Goal: Contribute content: Contribute content

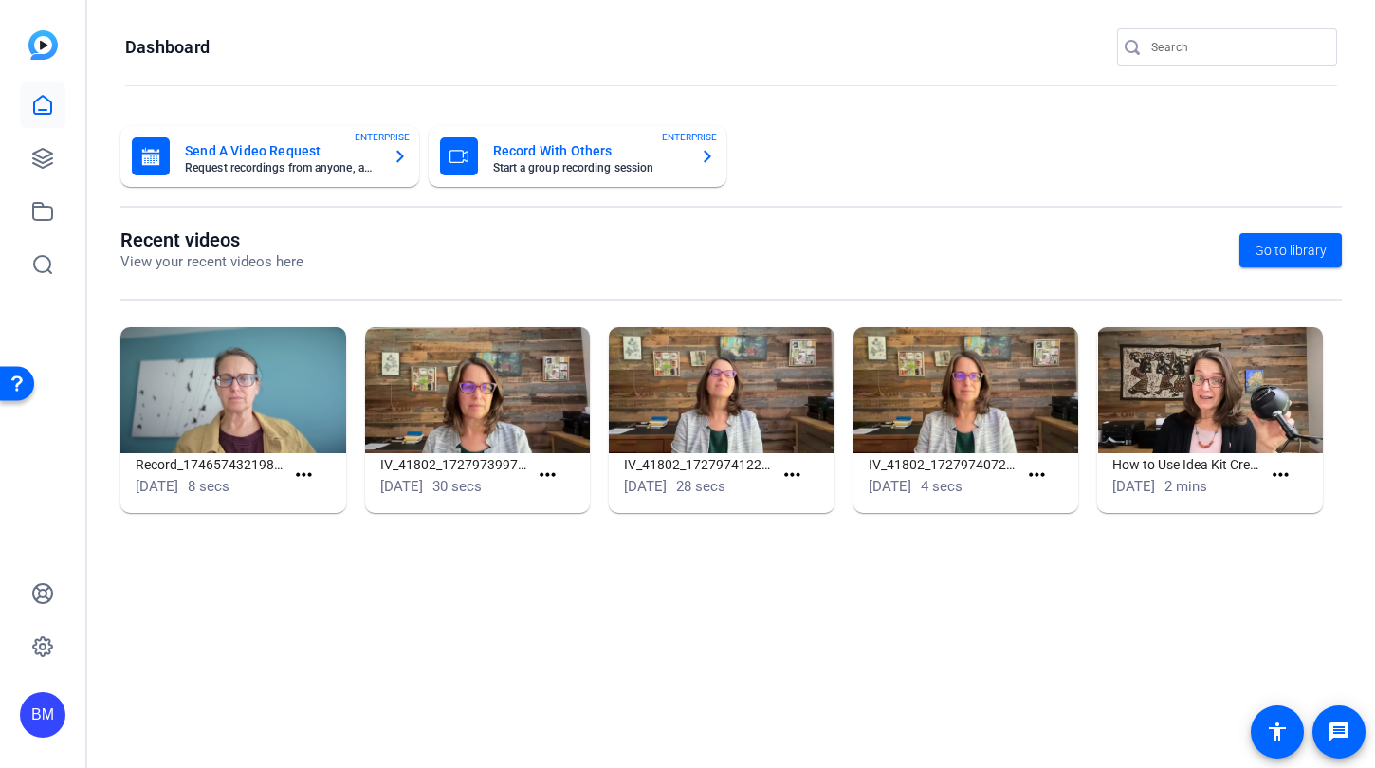
click at [1168, 52] on input "Search" at bounding box center [1236, 47] width 171 height 23
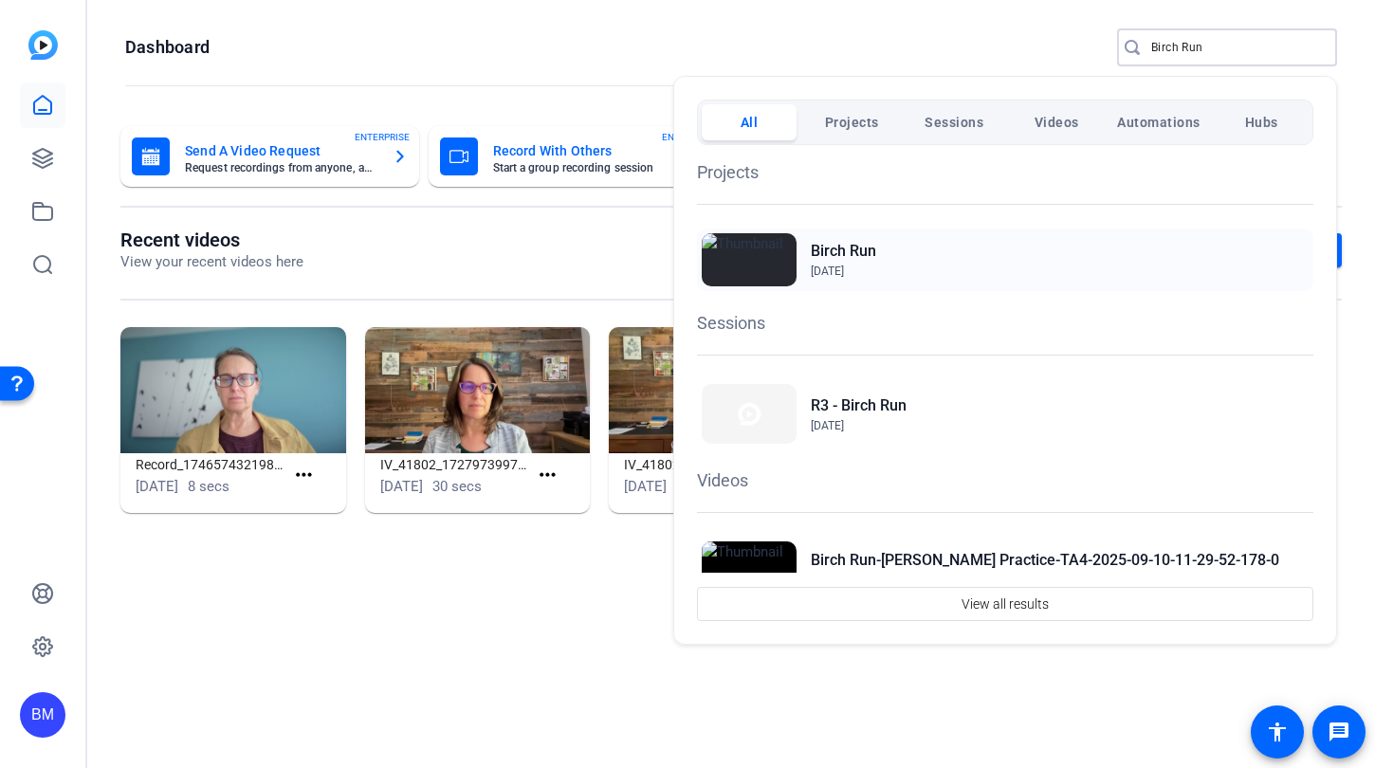
type input "Birch Run"
click at [850, 257] on h2 "Birch Run" at bounding box center [843, 251] width 65 height 23
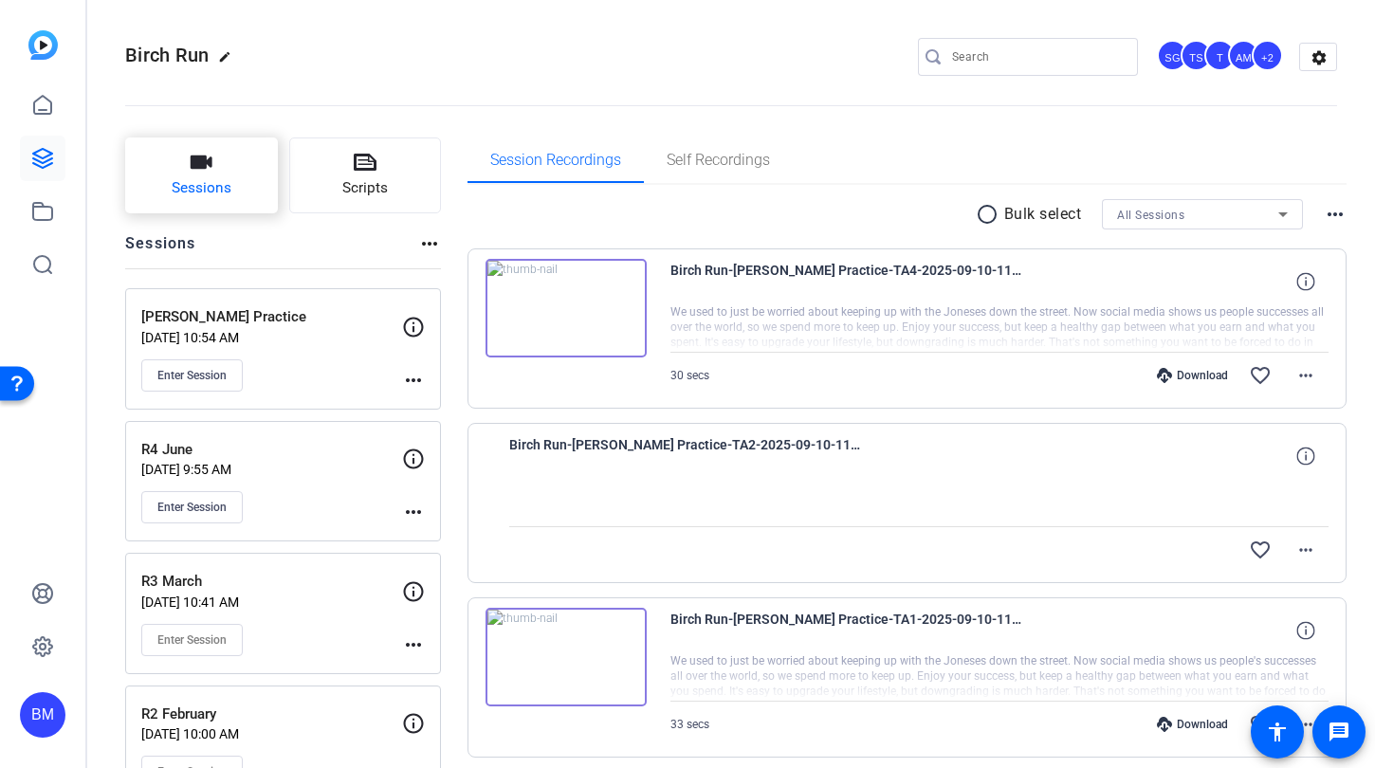
click at [200, 171] on icon "button" at bounding box center [201, 162] width 23 height 23
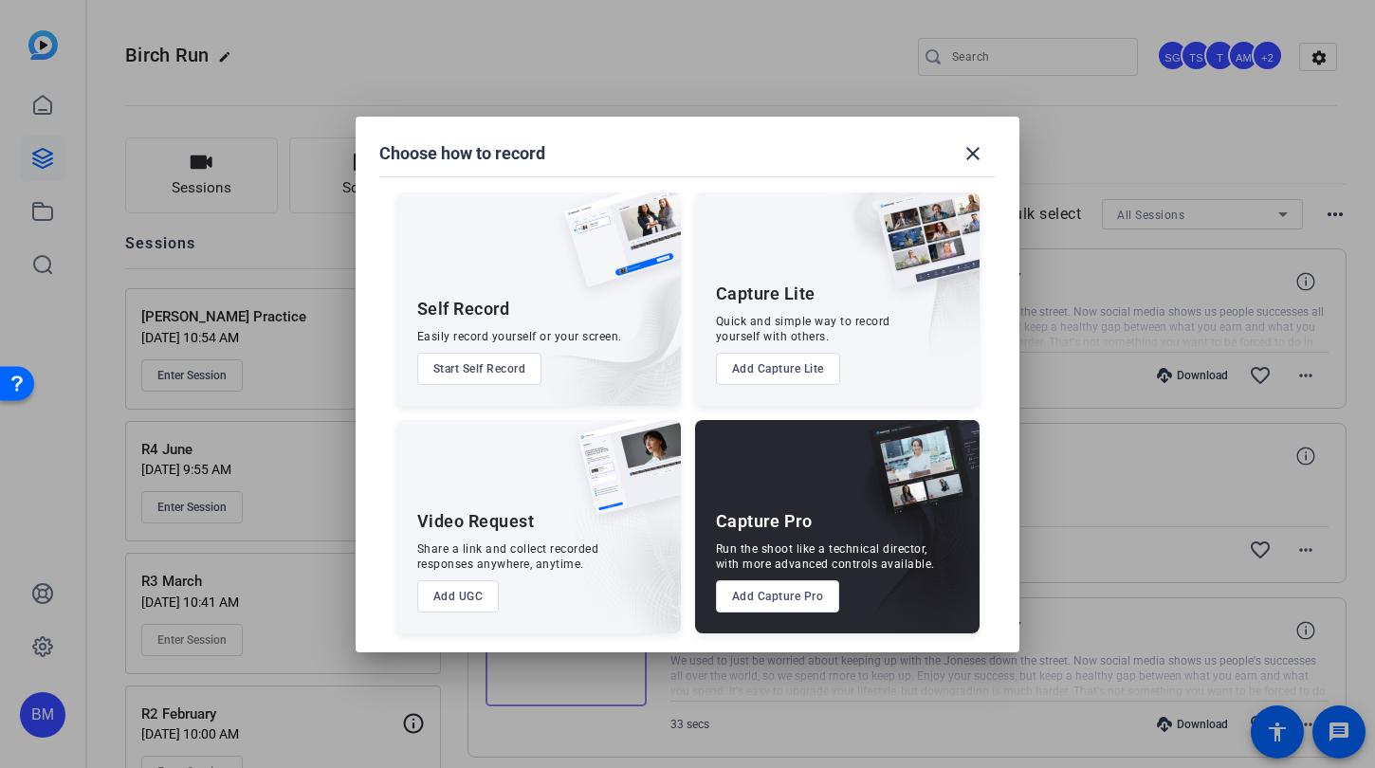
click at [810, 597] on button "Add Capture Pro" at bounding box center [778, 596] width 124 height 32
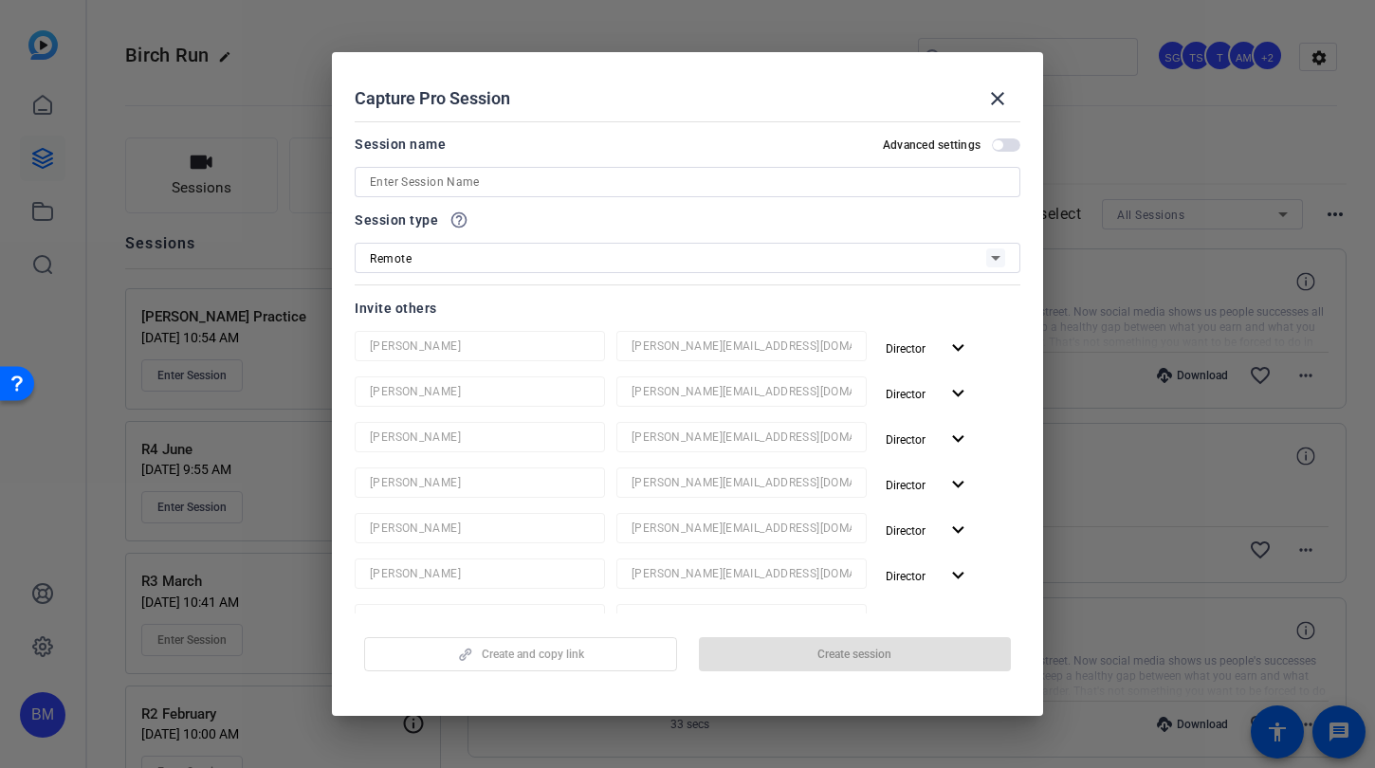
click at [456, 181] on input at bounding box center [687, 182] width 635 height 23
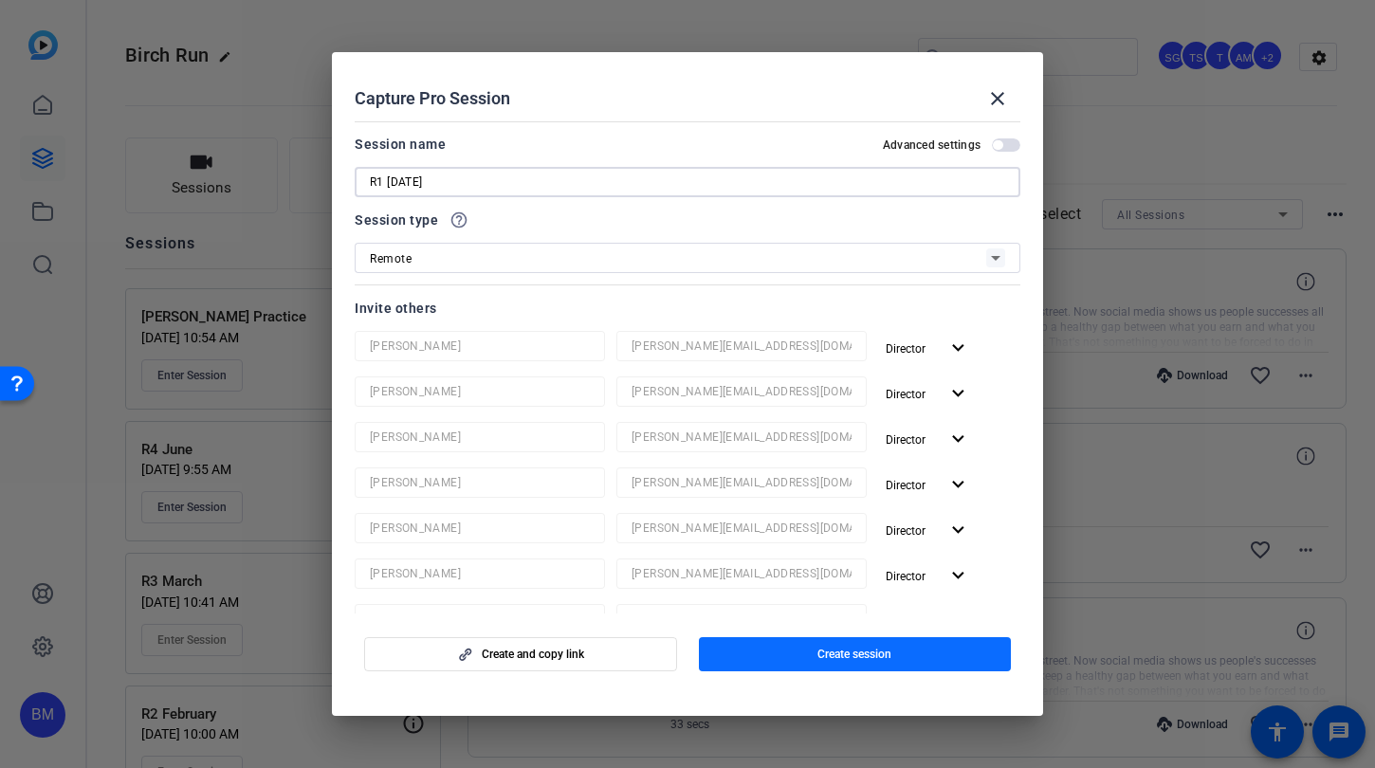
type input "R1 [DATE]"
click at [763, 656] on span "button" at bounding box center [855, 655] width 313 height 46
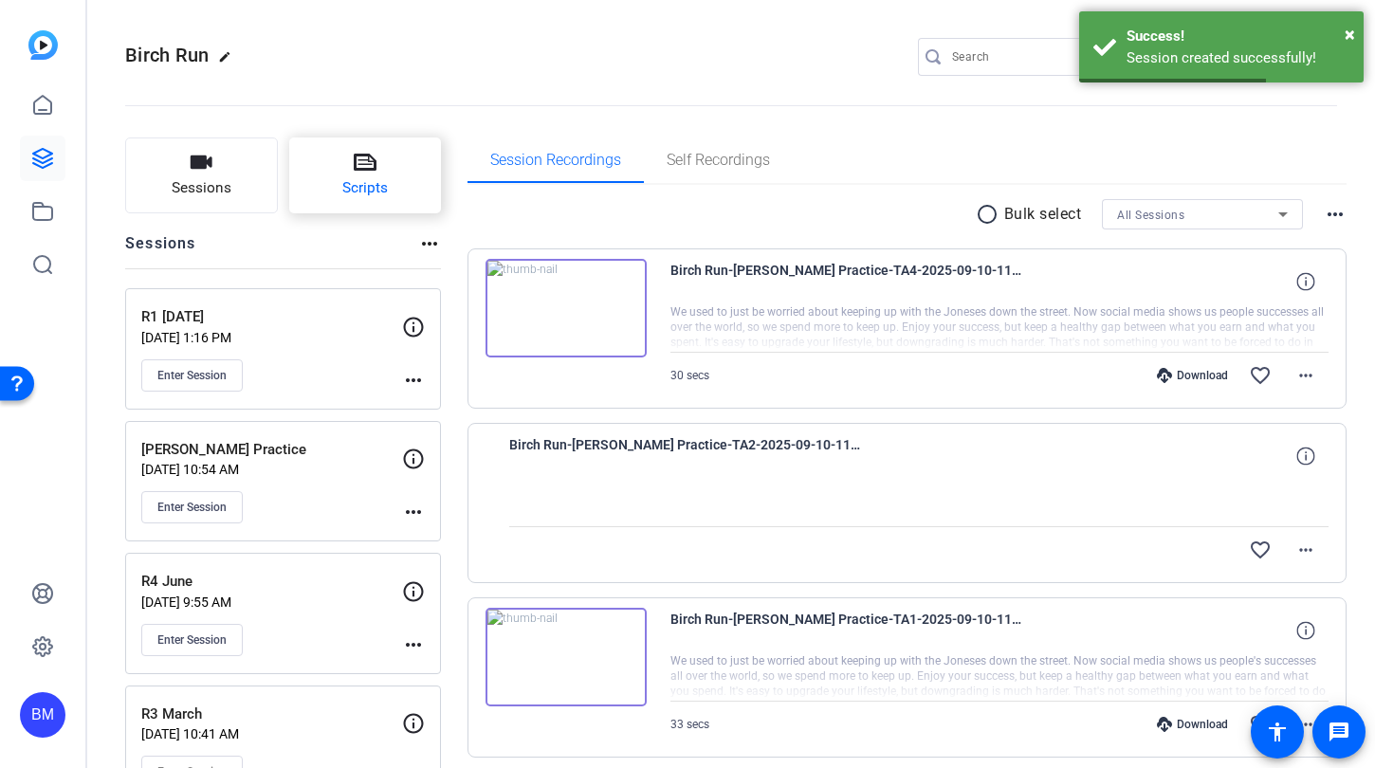
click at [345, 173] on button "Scripts" at bounding box center [365, 176] width 153 height 76
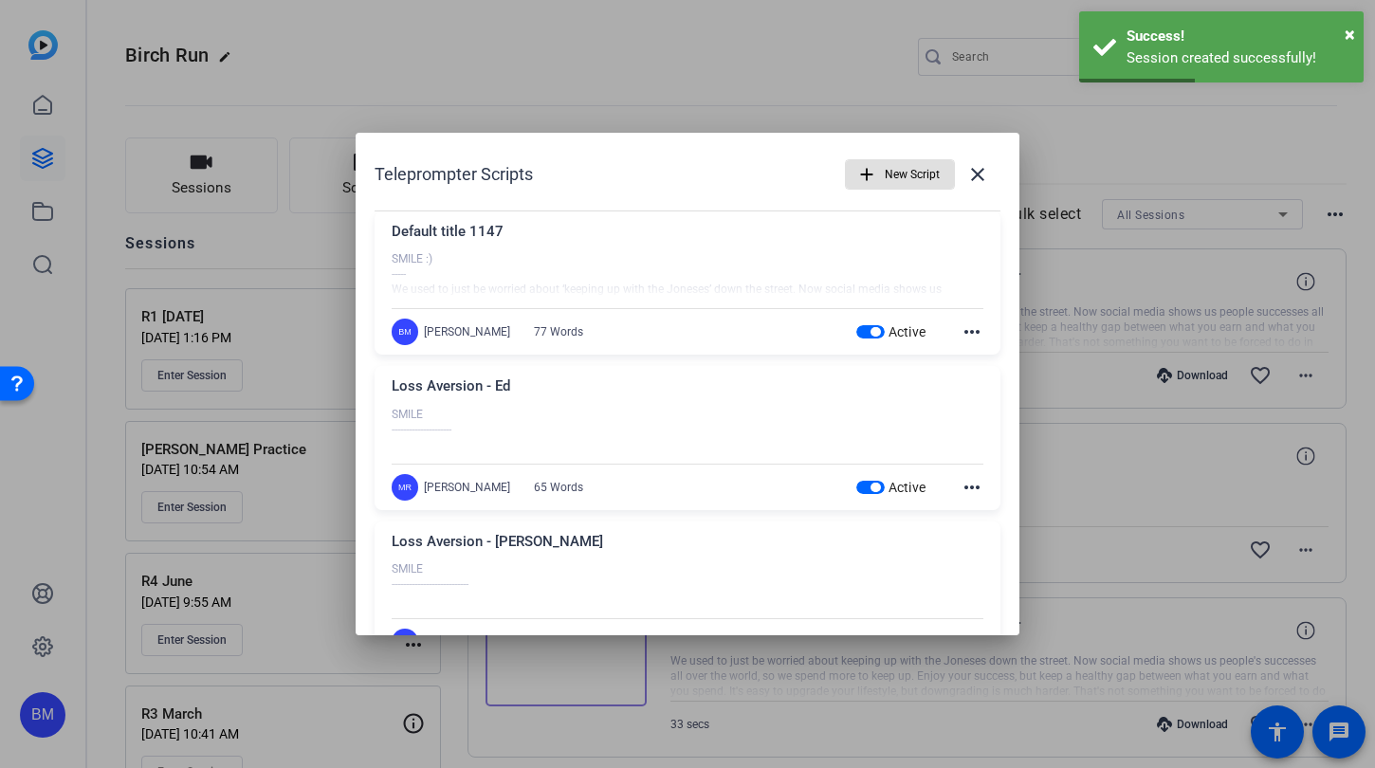
click at [885, 174] on span "New Script" at bounding box center [912, 174] width 55 height 36
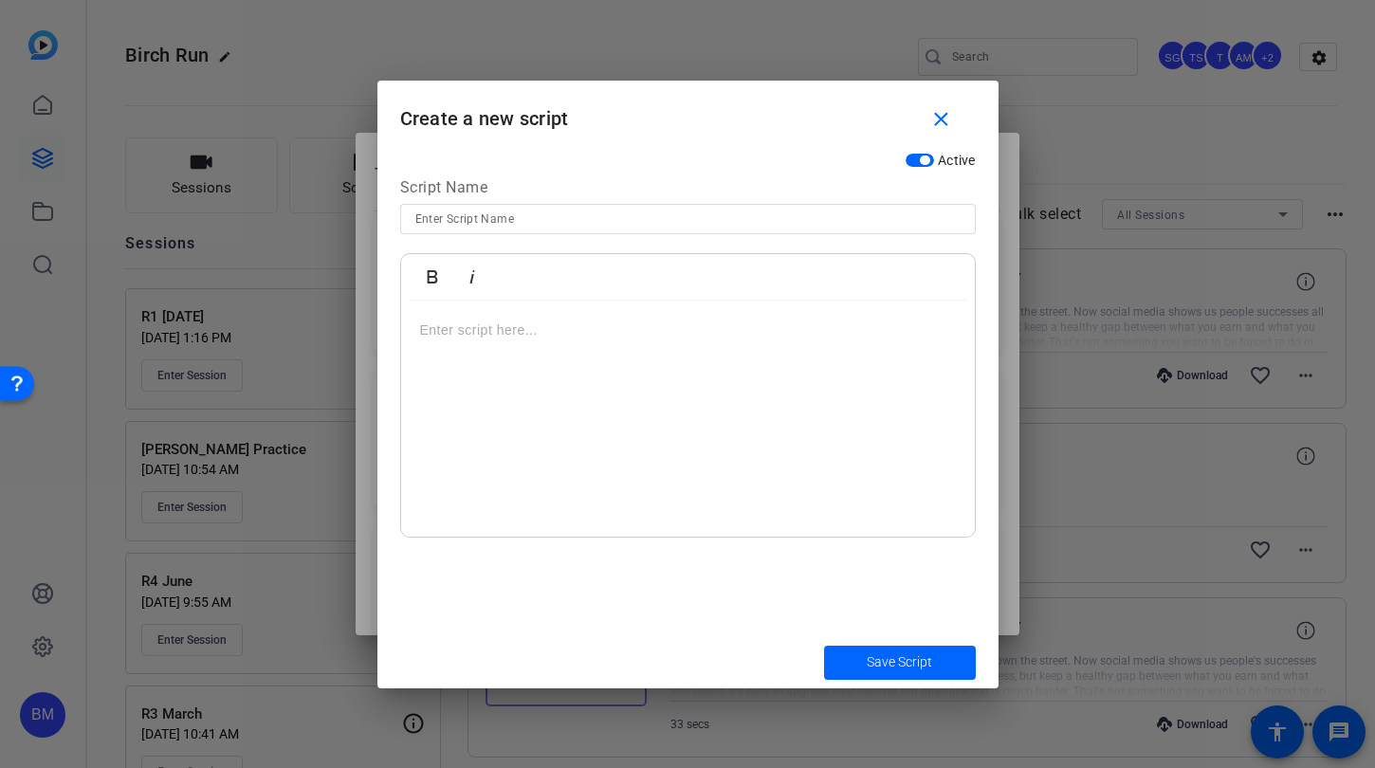
click at [629, 221] on input at bounding box center [687, 219] width 545 height 23
type input "T"
type input "[PERSON_NAME] Scripts 9.23"
click at [588, 336] on p at bounding box center [688, 330] width 536 height 21
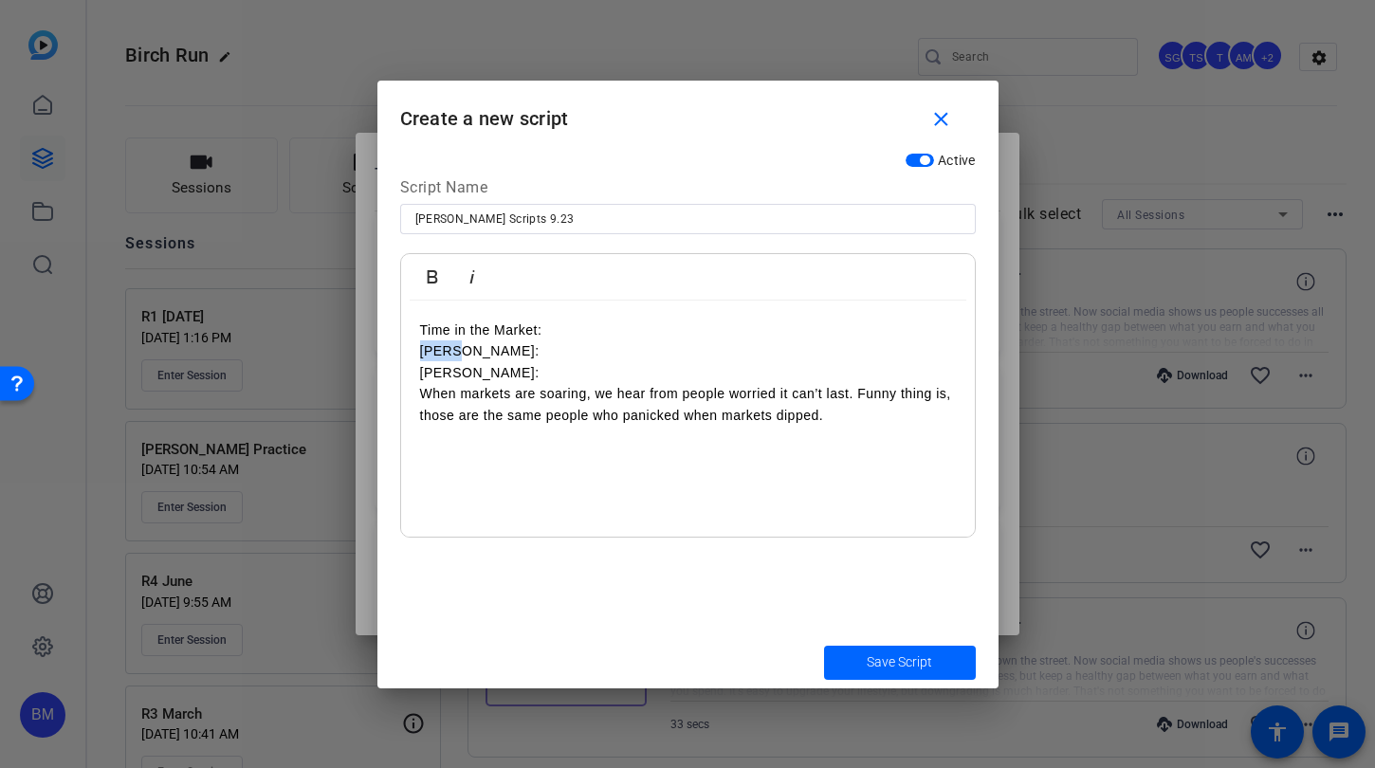
drag, startPoint x: 465, startPoint y: 351, endPoint x: 363, endPoint y: 349, distance: 101.5
click at [363, 349] on div "Teleprompter Scripts add New Script close Default title 1147 SMILE :) ----- We …" at bounding box center [687, 384] width 1375 height 768
click at [855, 415] on p "[PERSON_NAME]: When markets are soaring, we hear from people worried it can’t l…" at bounding box center [688, 394] width 536 height 64
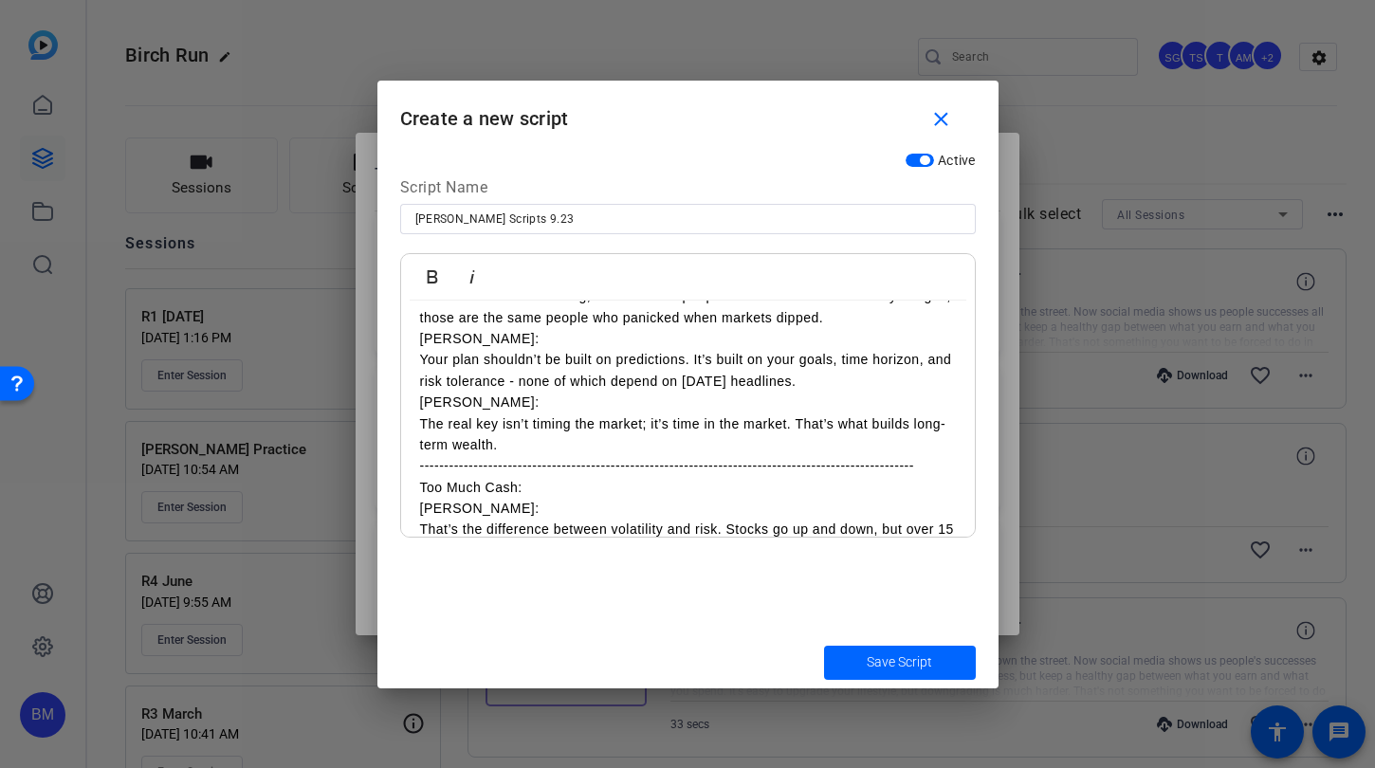
scroll to position [165, 0]
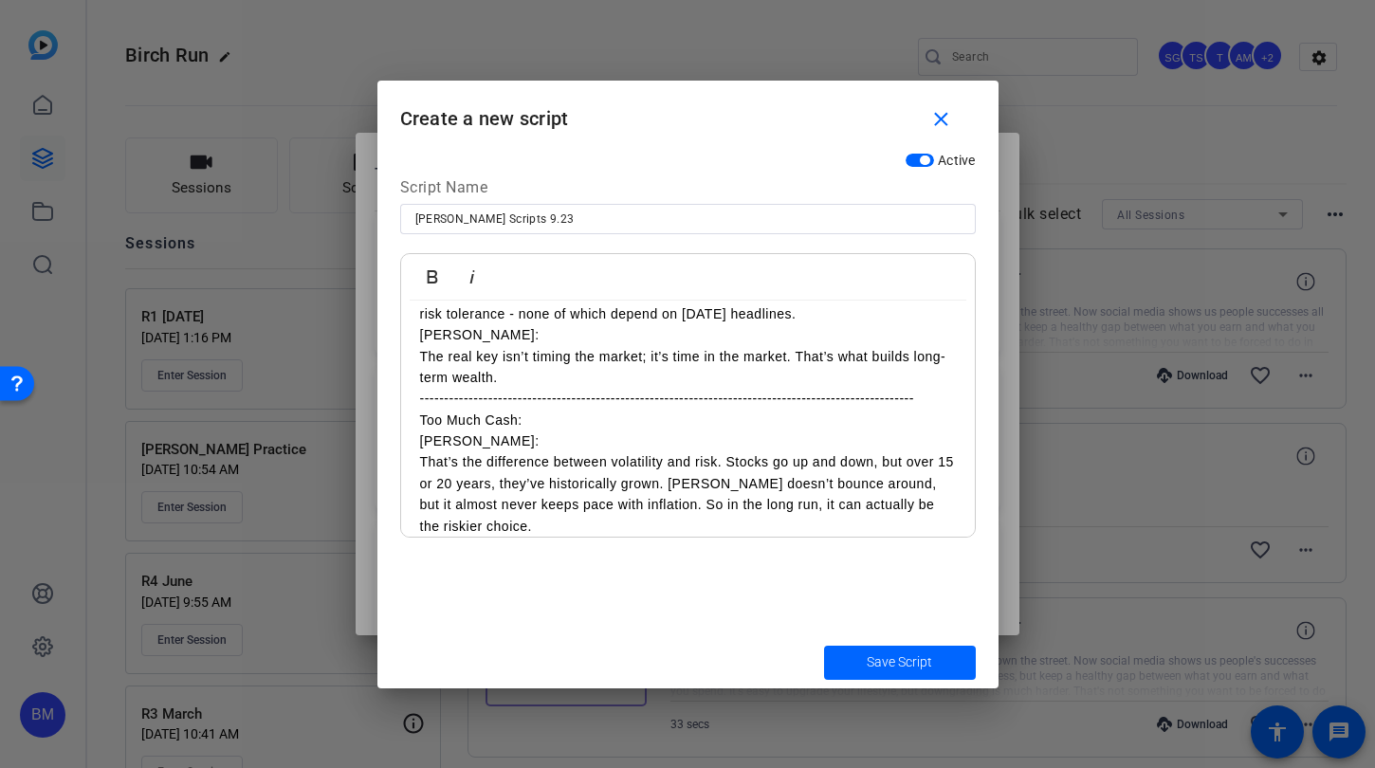
click at [536, 422] on p "Too Much Cash:" at bounding box center [688, 420] width 536 height 21
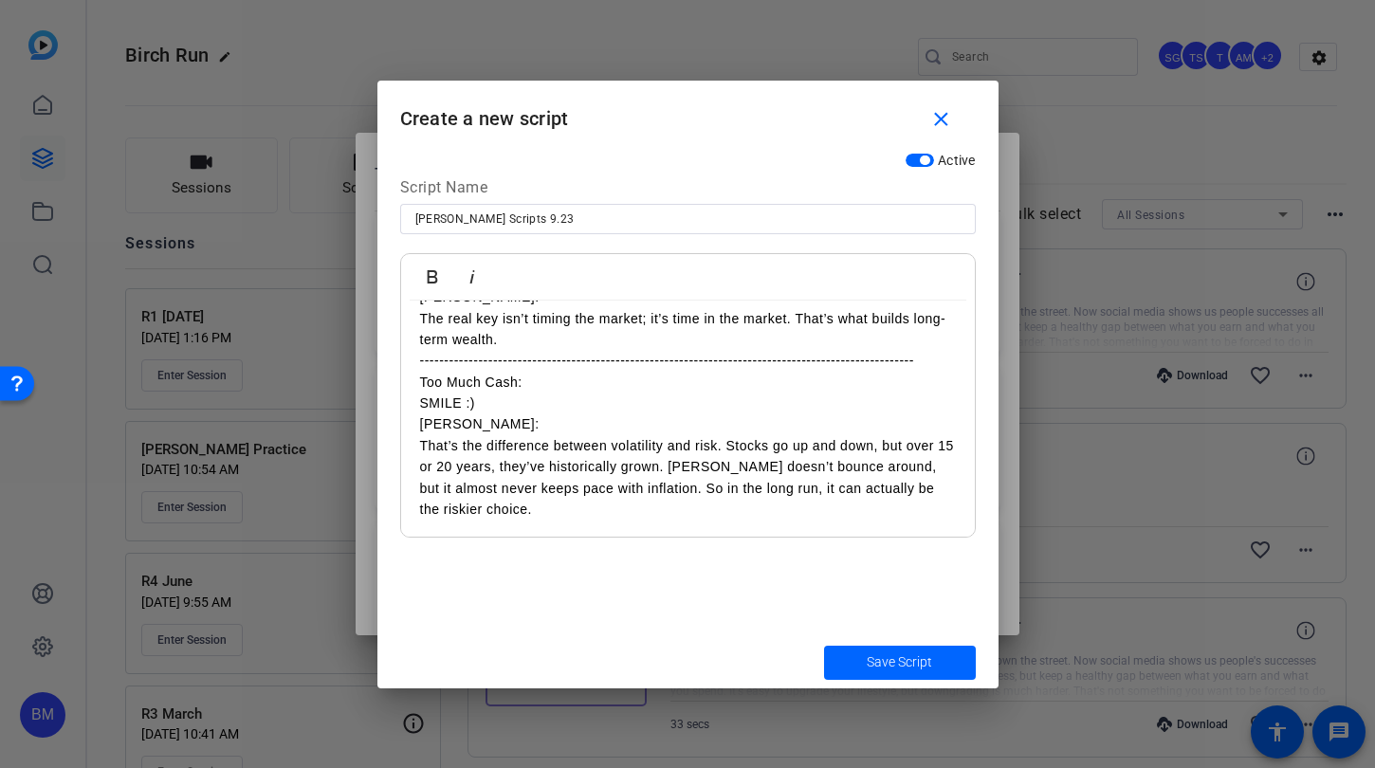
scroll to position [204, 0]
click at [672, 498] on p "[PERSON_NAME]: That’s the difference between volatility and risk. Stocks go up …" at bounding box center [688, 466] width 536 height 106
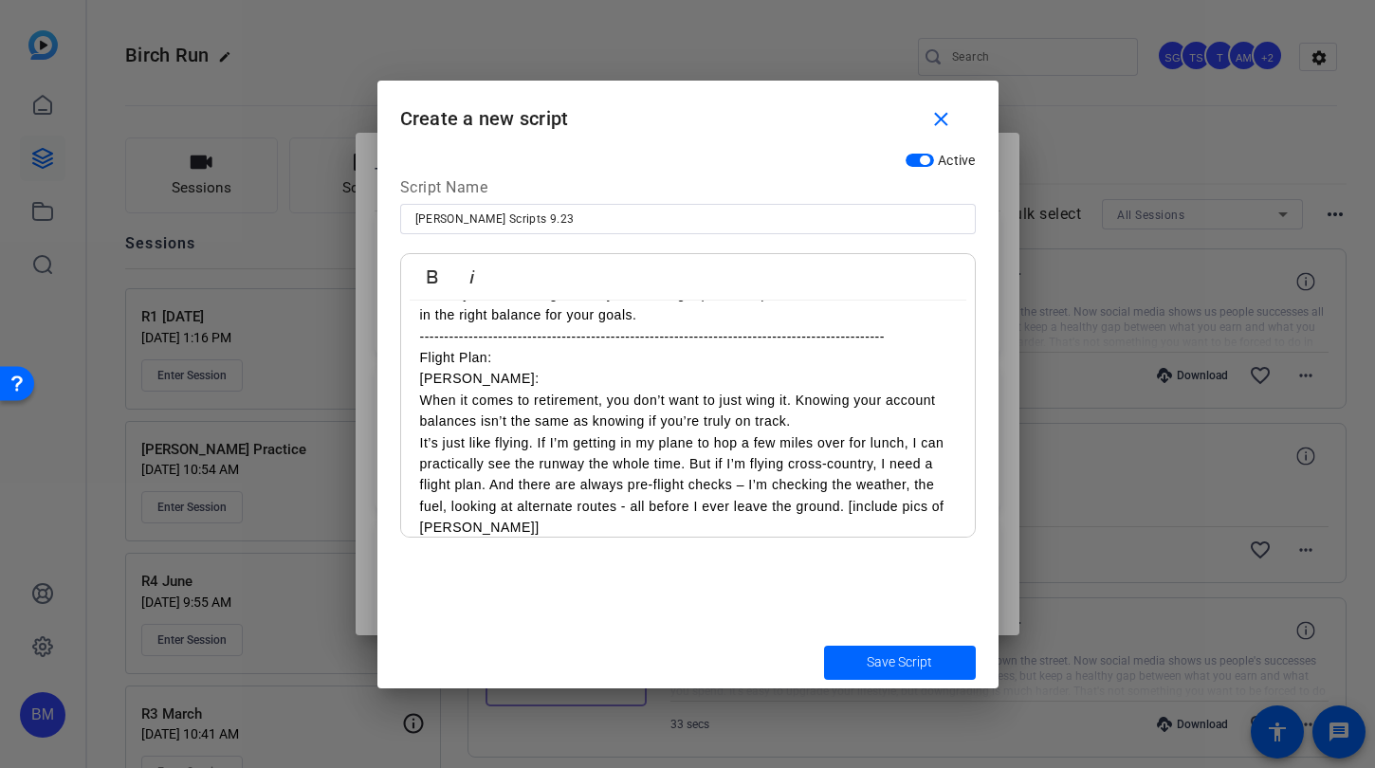
scroll to position [460, 0]
click at [460, 393] on p "[PERSON_NAME]: When it comes to retirement, you don’t want to just wing it. Kno…" at bounding box center [688, 401] width 536 height 64
click at [461, 376] on p "[PERSON_NAME]: When it comes to retirement, you don’t want to just wing it. Kno…" at bounding box center [688, 401] width 536 height 64
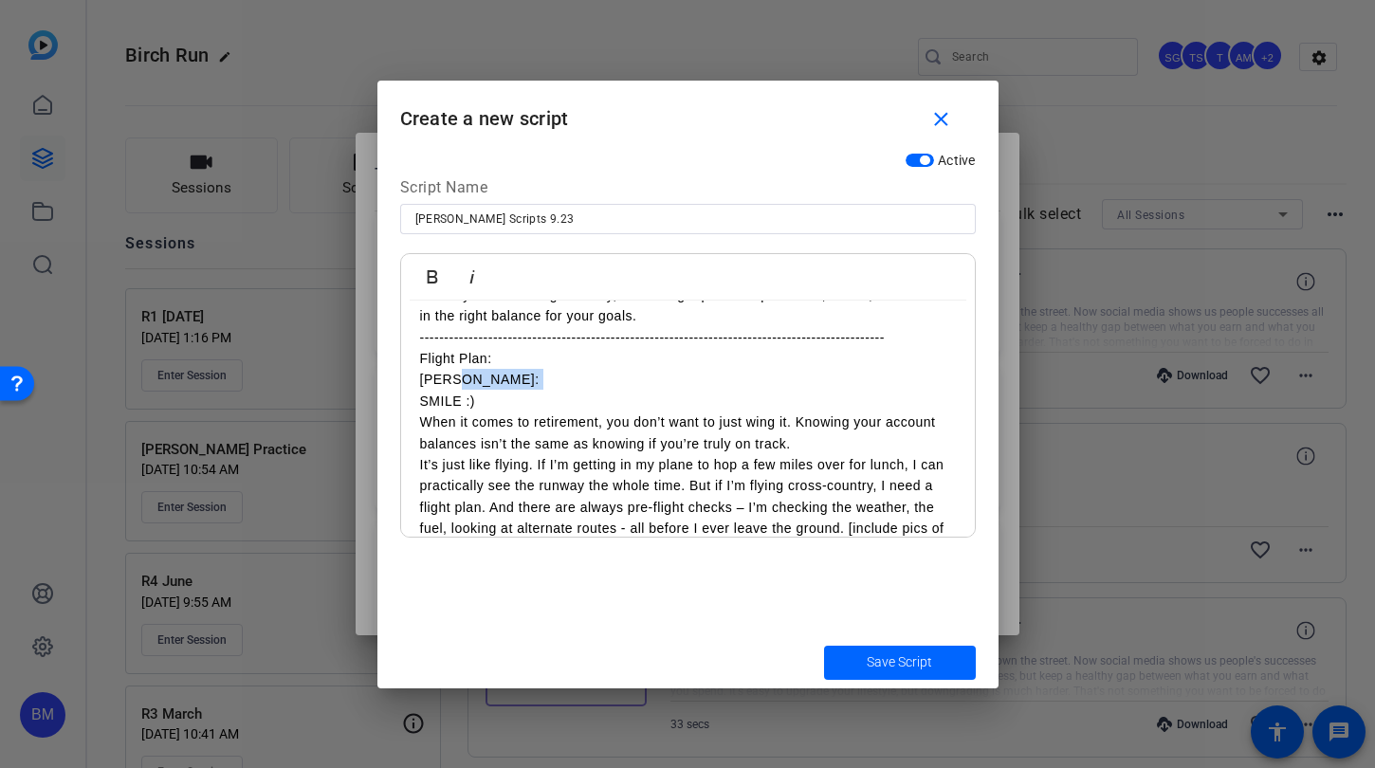
click at [463, 389] on div "Time in the Market: ​SMILE :) [PERSON_NAME]: When markets are soaring, we hear …" at bounding box center [688, 252] width 574 height 823
click at [455, 379] on p "[PERSON_NAME]:" at bounding box center [688, 379] width 536 height 21
drag, startPoint x: 455, startPoint y: 379, endPoint x: 422, endPoint y: 378, distance: 33.2
click at [422, 378] on p "[PERSON_NAME]:" at bounding box center [688, 379] width 536 height 21
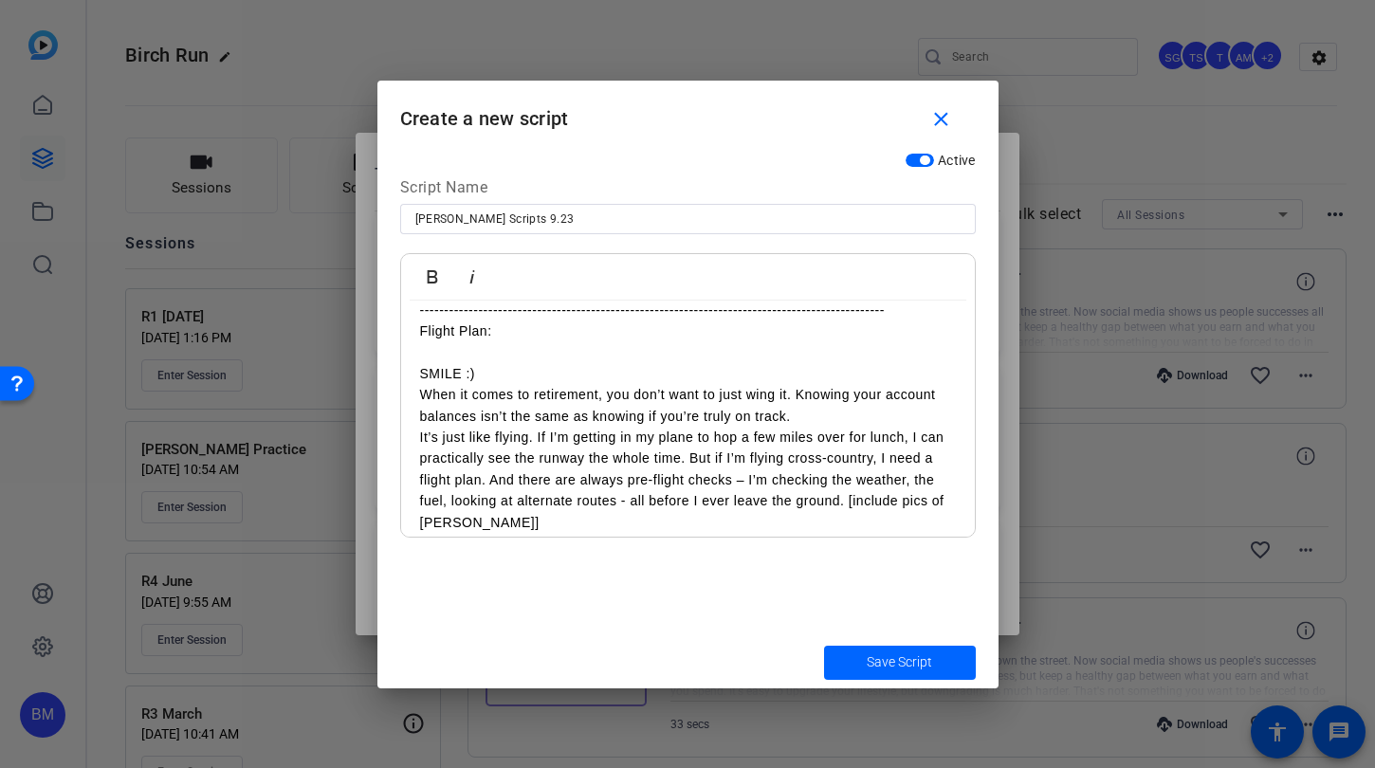
scroll to position [514, 0]
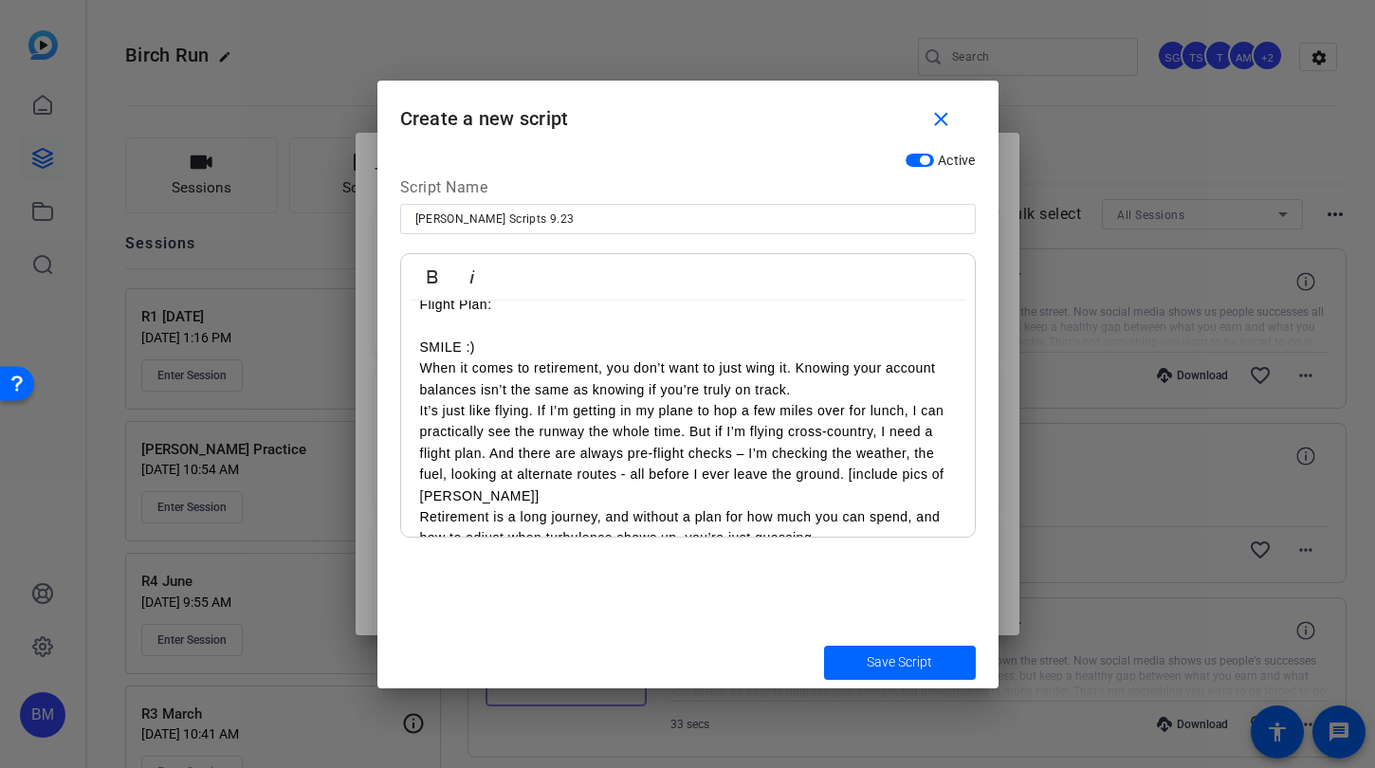
click at [510, 341] on p "SMILE :) When it comes to retirement, you don’t want to just wing it. Knowing y…" at bounding box center [688, 369] width 536 height 64
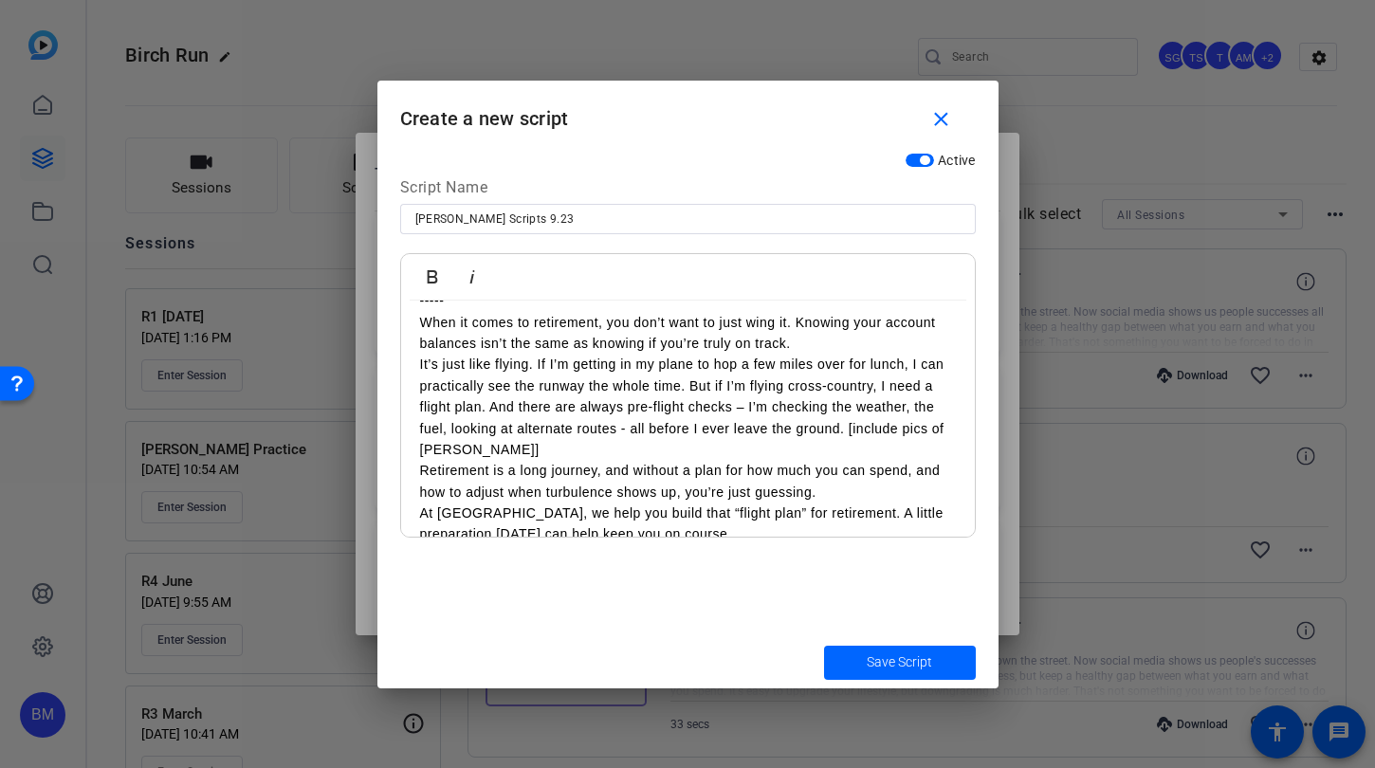
scroll to position [608, 0]
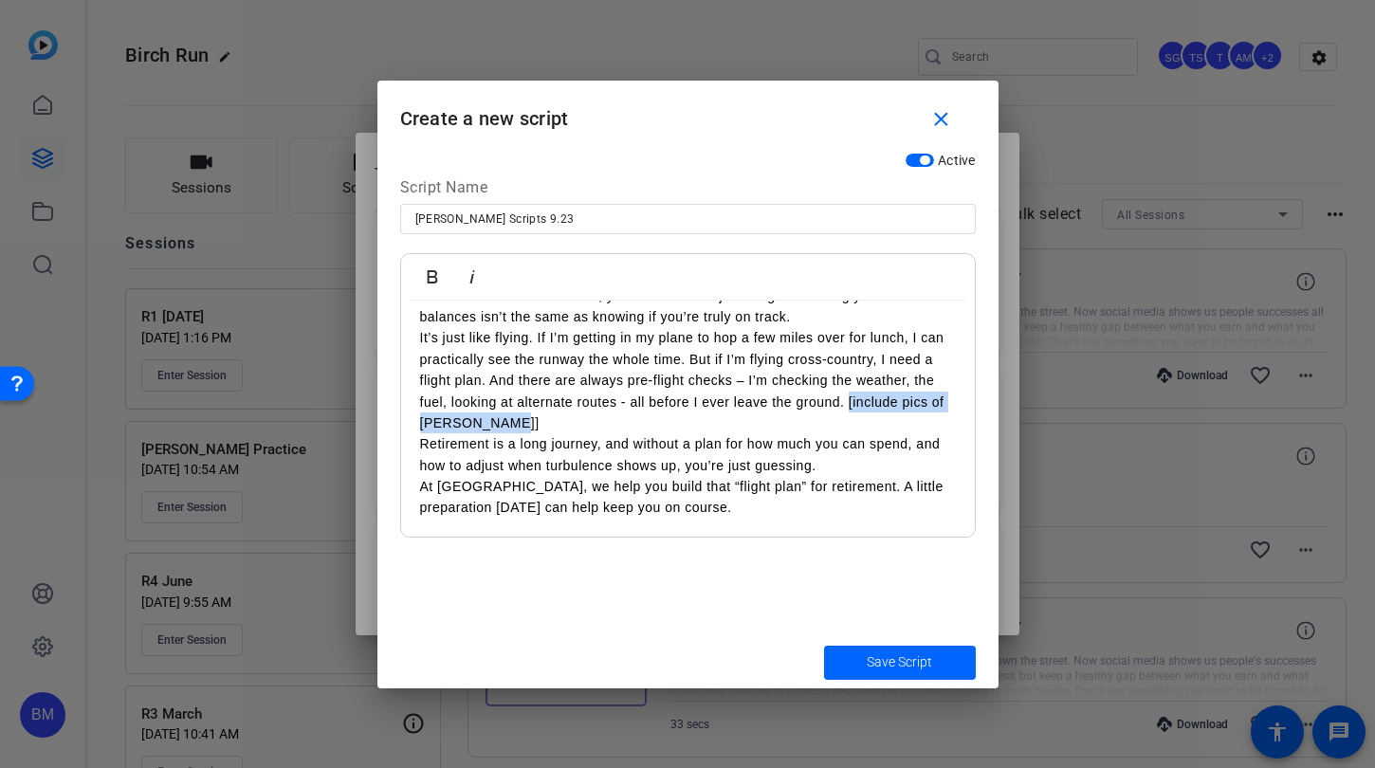
drag, startPoint x: 497, startPoint y: 426, endPoint x: 849, endPoint y: 405, distance: 352.5
click at [849, 405] on p "It’s just like flying. If I’m getting in my plane to hop a few miles over for l…" at bounding box center [688, 380] width 536 height 106
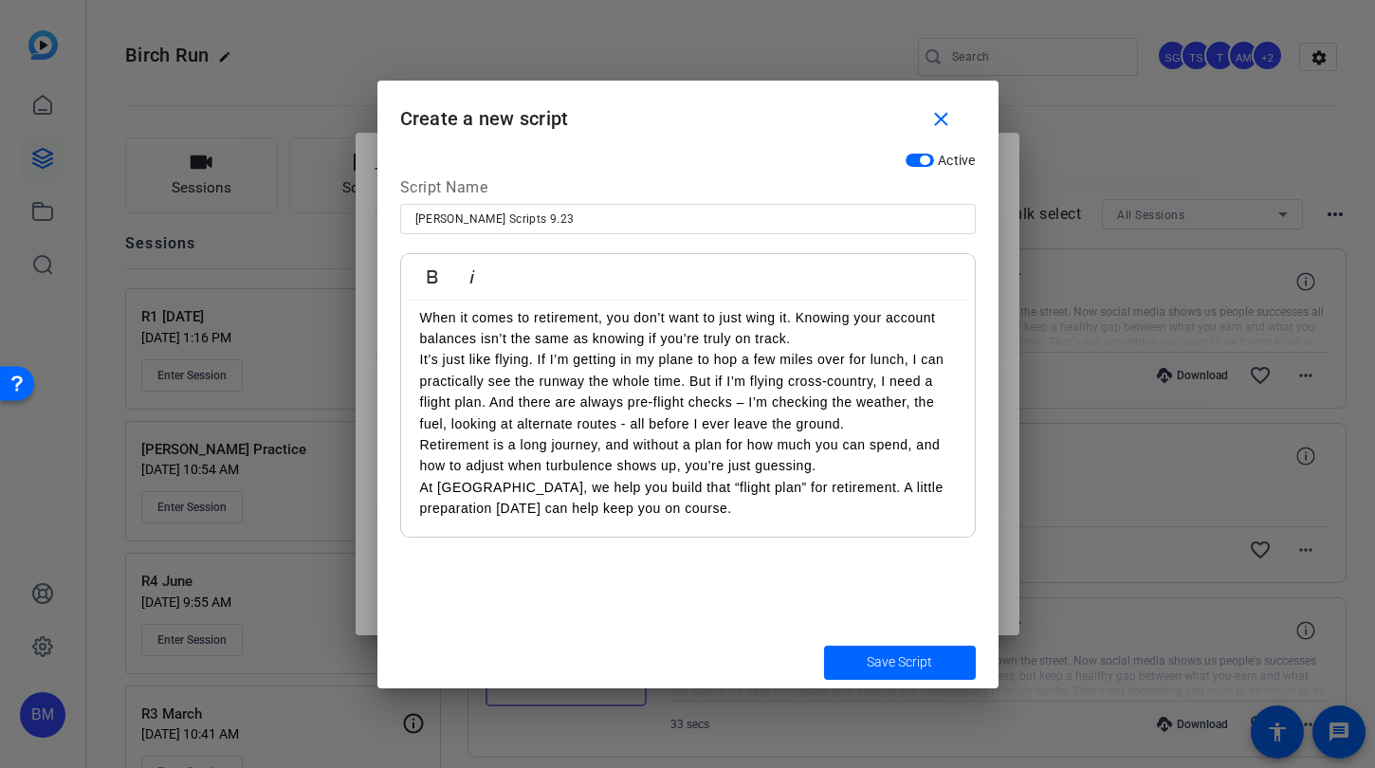
click at [693, 382] on p "It’s just like flying. If I’m getting in my plane to hop a few miles over for l…" at bounding box center [688, 391] width 536 height 85
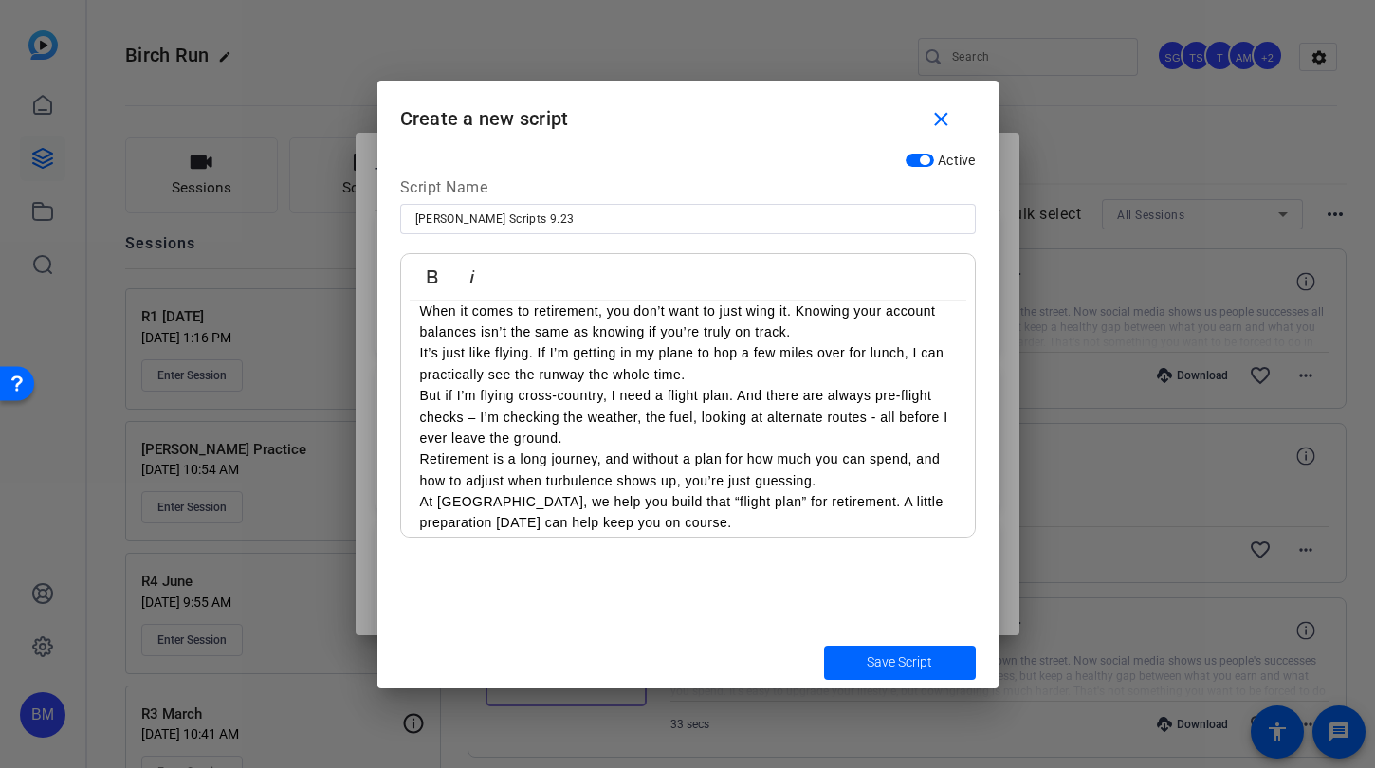
scroll to position [594, 0]
click at [737, 397] on p "But if I’m flying cross-country, I need a flight plan. And there are always pre…" at bounding box center [688, 416] width 536 height 64
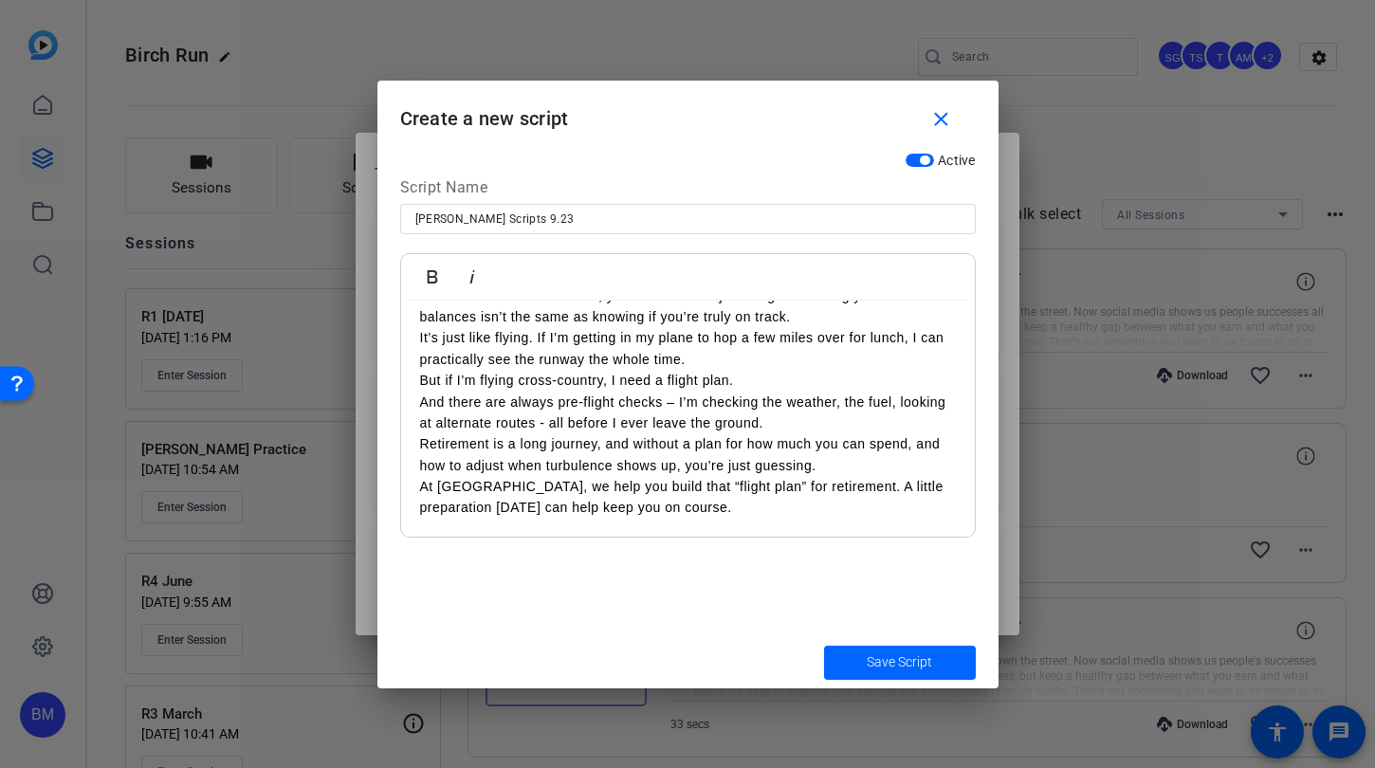
click at [817, 424] on p "And there are always pre-flight checks – I’m checking the weather, the fuel, lo…" at bounding box center [688, 413] width 536 height 43
click at [728, 504] on p "At [GEOGRAPHIC_DATA], we help you build that “flight plan” for retirement. A li…" at bounding box center [688, 497] width 536 height 43
click at [884, 671] on span "Save Script" at bounding box center [899, 663] width 65 height 20
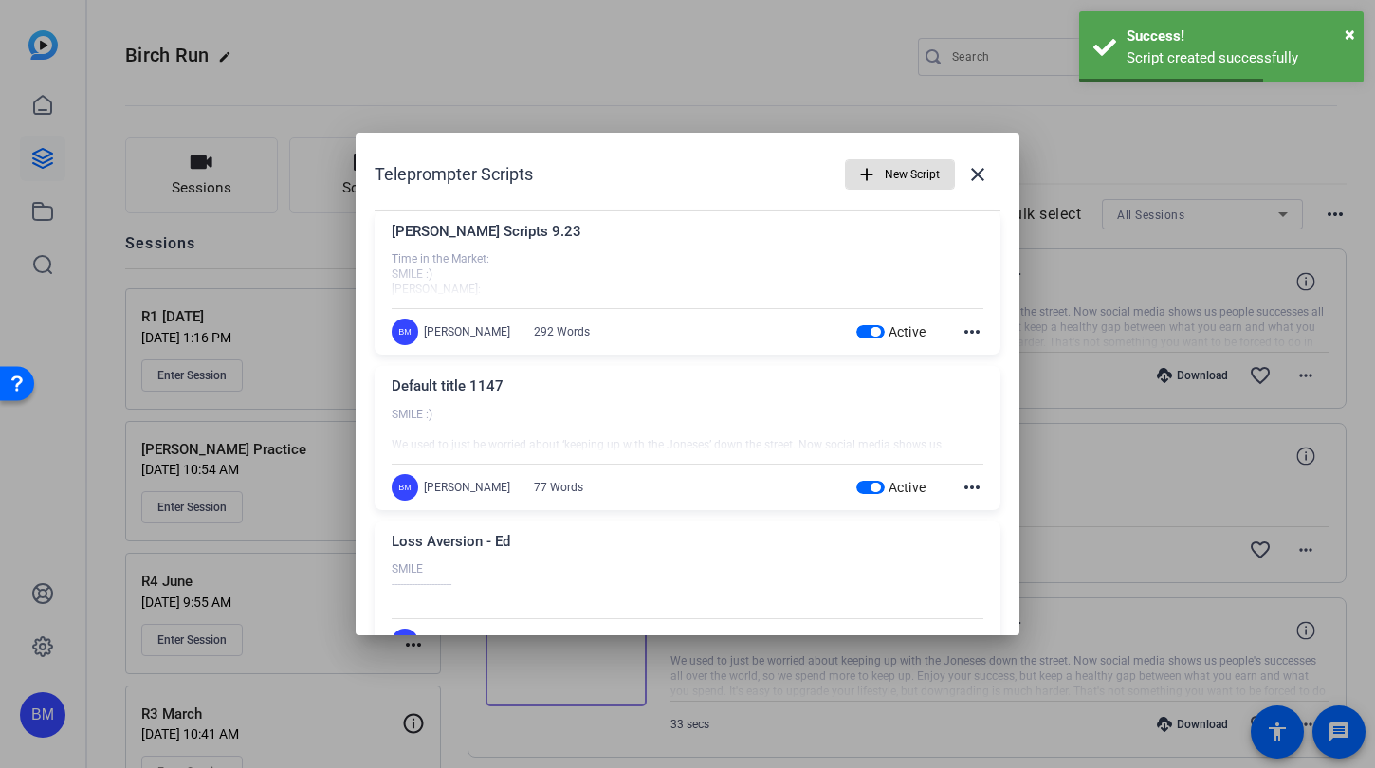
click at [885, 173] on span "New Script" at bounding box center [912, 174] width 55 height 36
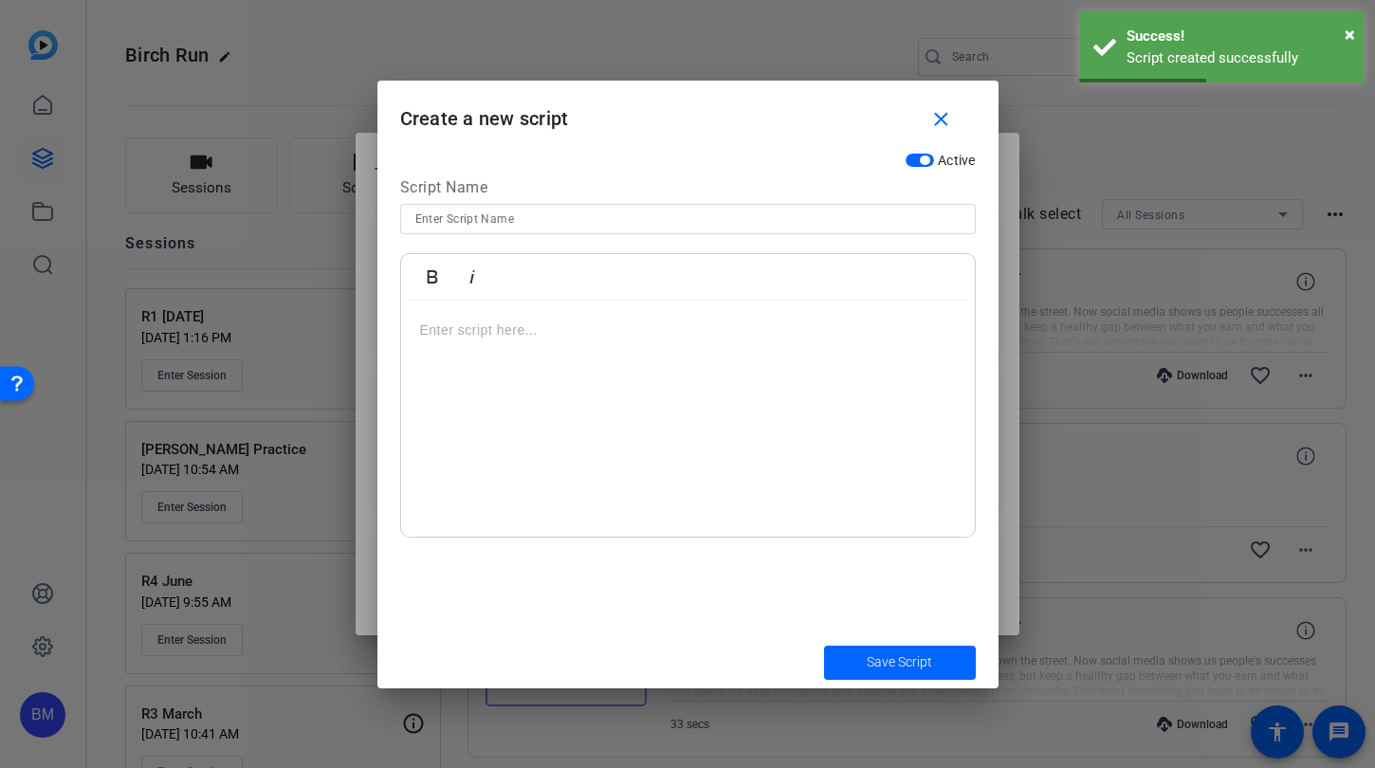
click at [589, 211] on input at bounding box center [687, 219] width 545 height 23
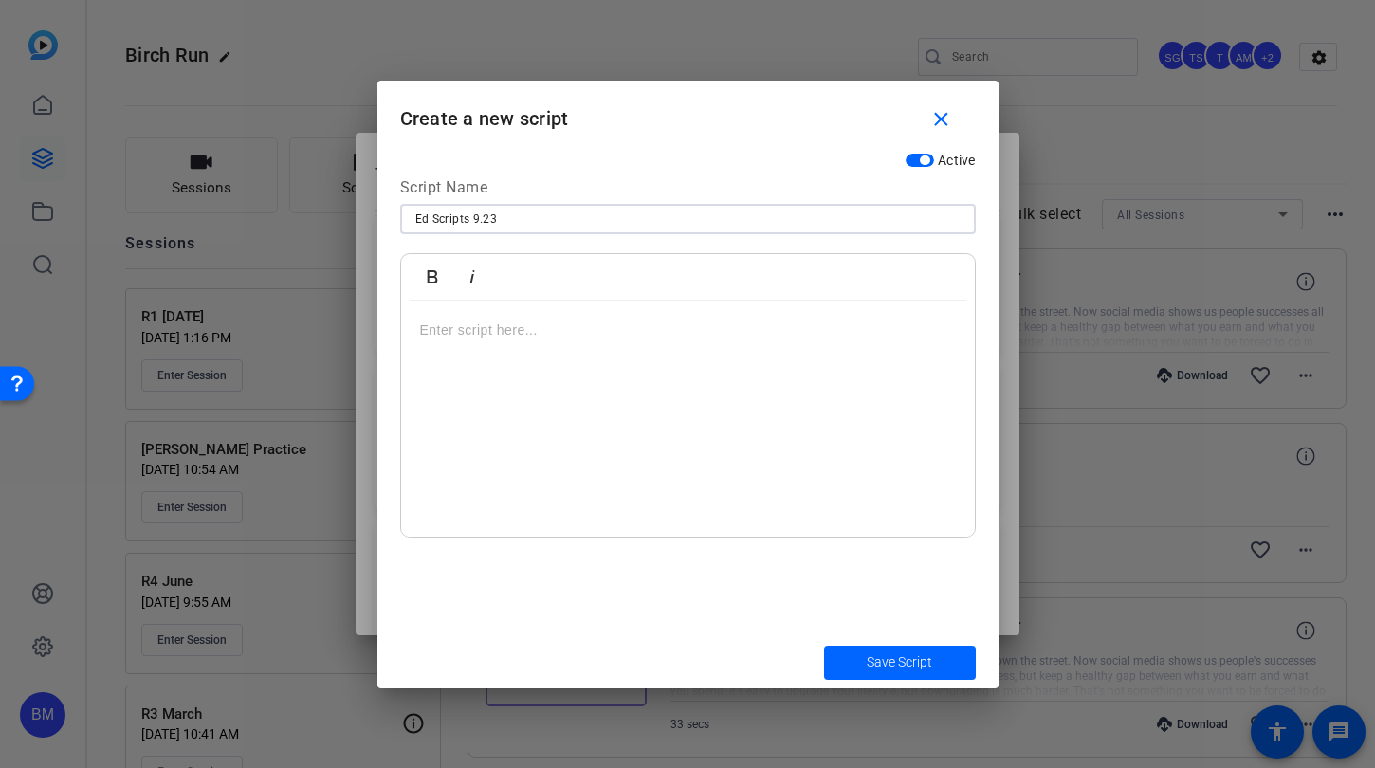
type input "Ed Scripts 9.23"
click at [534, 351] on div at bounding box center [688, 419] width 574 height 237
click at [484, 331] on p at bounding box center [688, 330] width 536 height 21
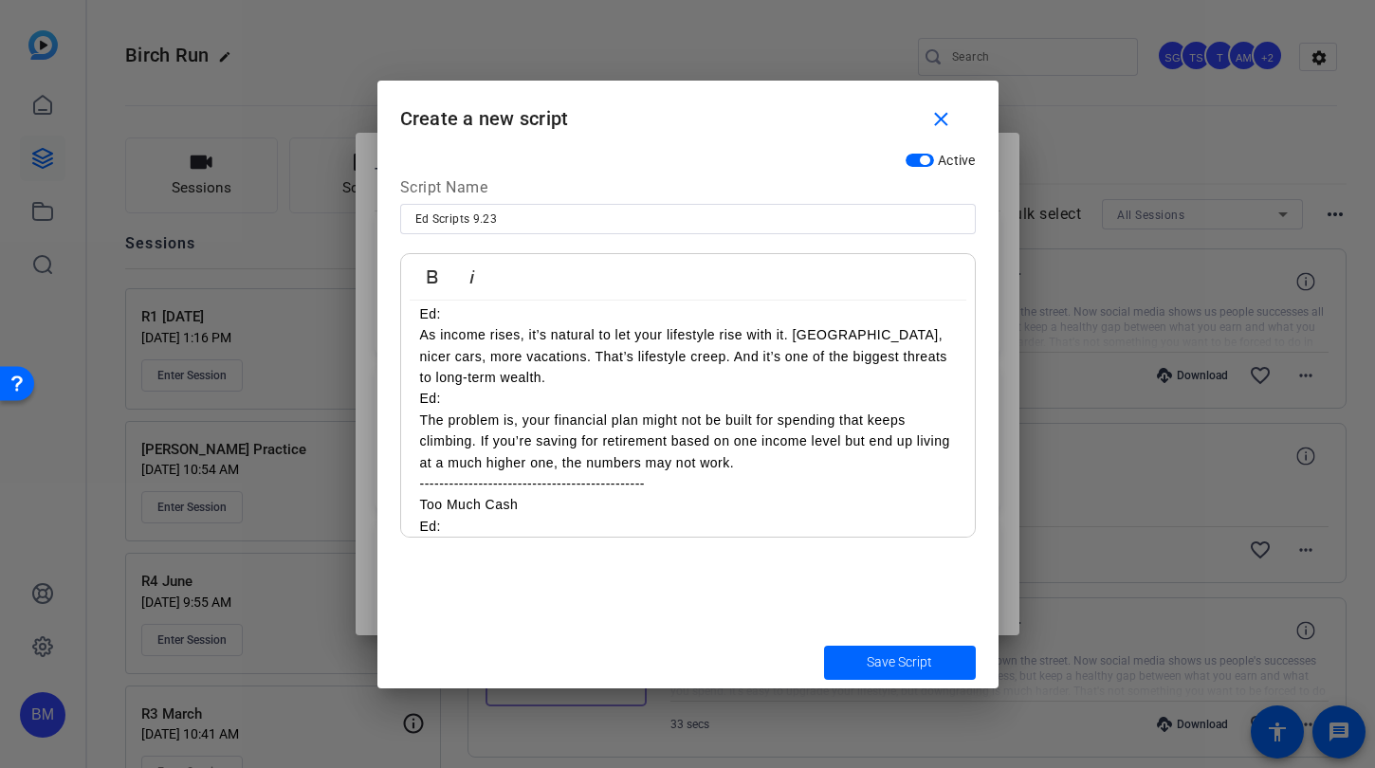
scroll to position [80, 0]
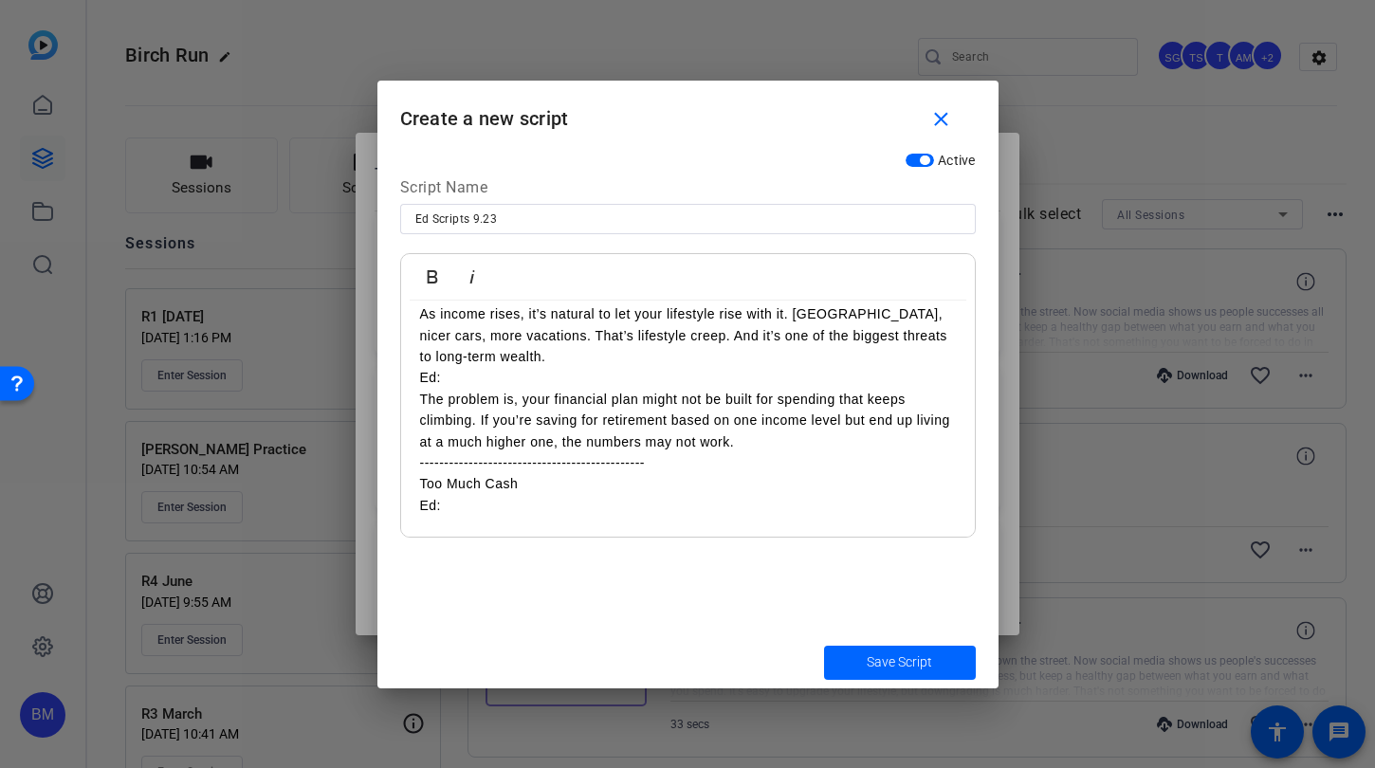
click at [468, 510] on p "Ed:" at bounding box center [688, 505] width 536 height 21
drag, startPoint x: 454, startPoint y: 510, endPoint x: 380, endPoint y: 502, distance: 74.5
click at [383, 503] on div "Active Script Name Ed Scripts 9.23 Bold Italic Lifestyle Creep SMILE :) Ed: As …" at bounding box center [687, 389] width 621 height 493
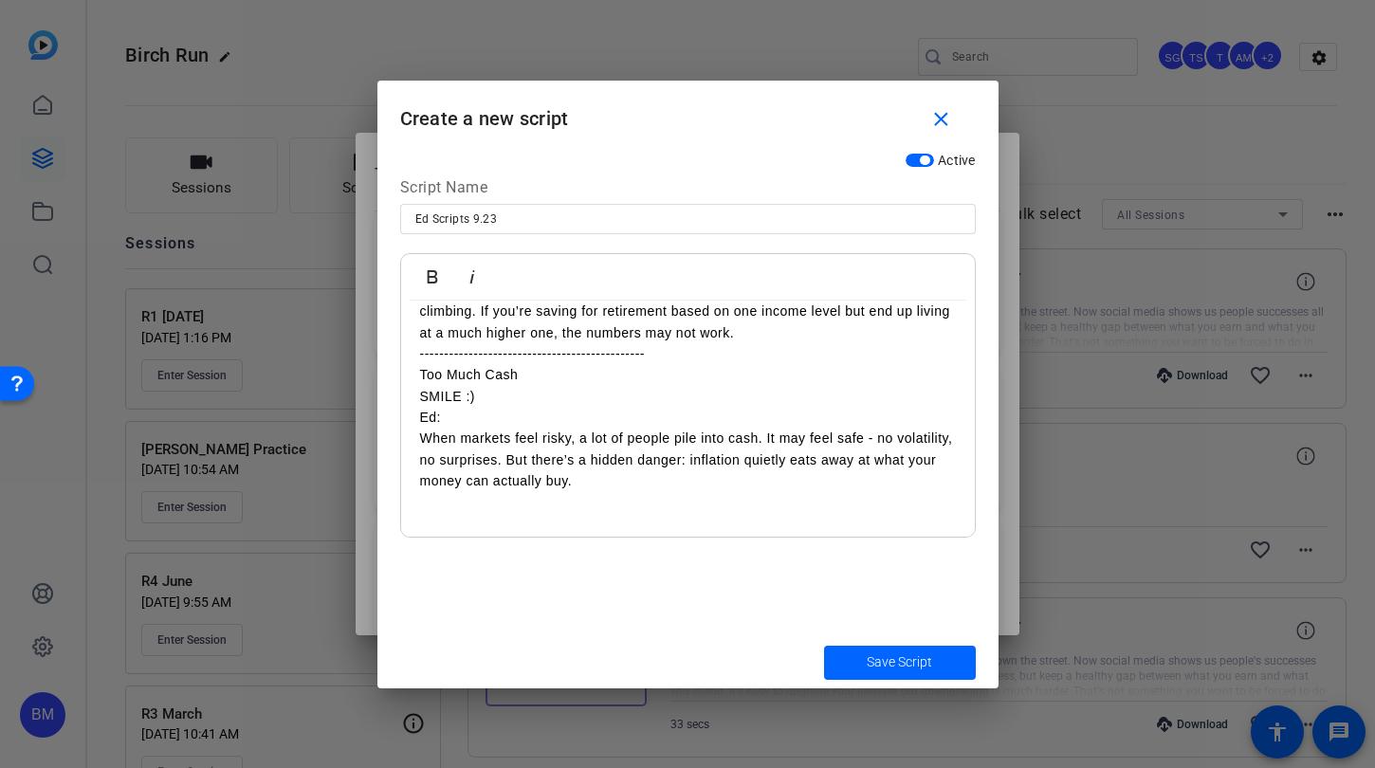
scroll to position [271, 0]
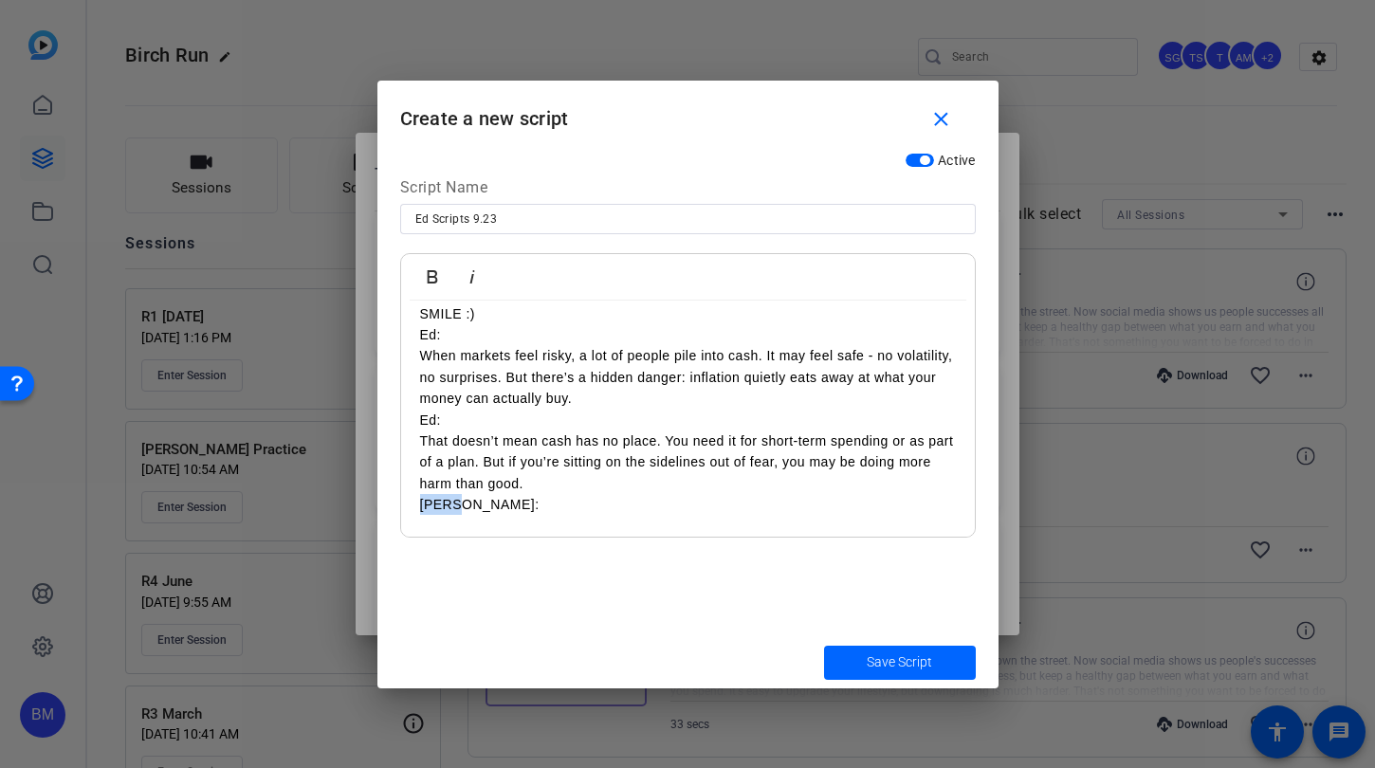
drag, startPoint x: 453, startPoint y: 510, endPoint x: 377, endPoint y: 501, distance: 76.5
click at [379, 501] on div "Active Script Name Ed Scripts 9.23 Bold Italic Lifestyle Creep SMILE :) Ed: As …" at bounding box center [687, 389] width 621 height 493
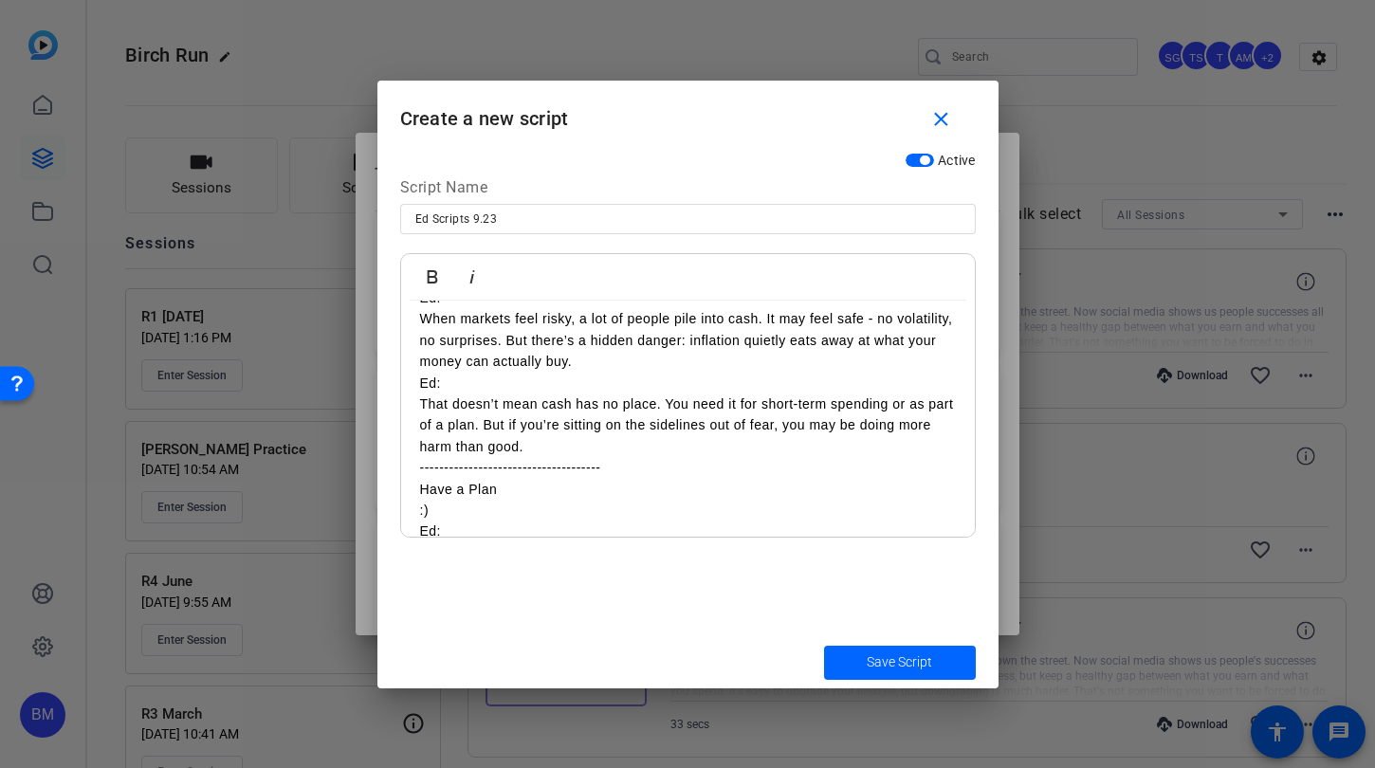
scroll to position [327, 0]
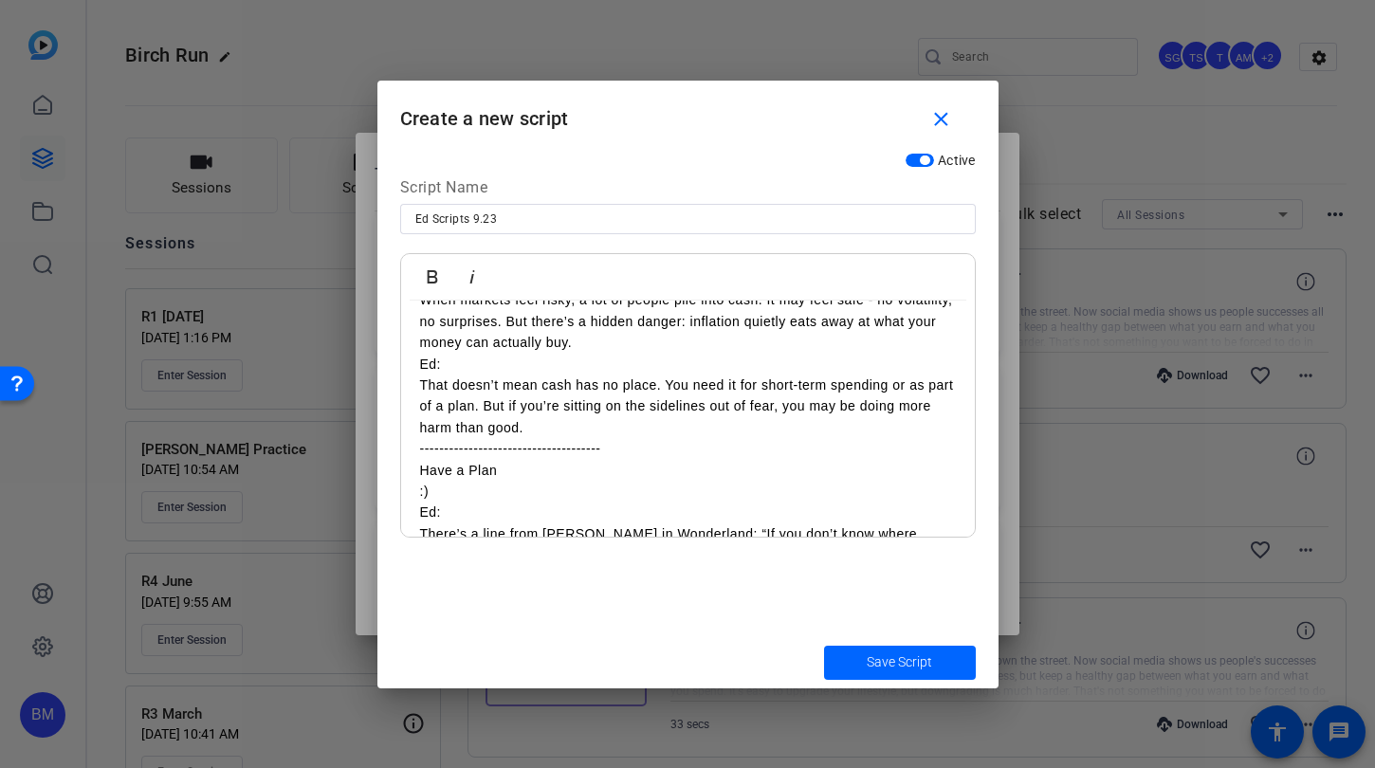
click at [417, 493] on div "Lifestyle Creep SMILE :) Ed: As income rises, it’s natural to let your lifestyl…" at bounding box center [688, 427] width 574 height 909
drag, startPoint x: 450, startPoint y: 515, endPoint x: 361, endPoint y: 498, distance: 89.8
click at [364, 498] on div "Teleprompter Scripts add New Script close [PERSON_NAME] Scripts 9.23 Time in th…" at bounding box center [687, 384] width 1375 height 768
click at [486, 500] on p "SMILE :)" at bounding box center [688, 491] width 536 height 21
drag, startPoint x: 438, startPoint y: 515, endPoint x: 407, endPoint y: 515, distance: 31.3
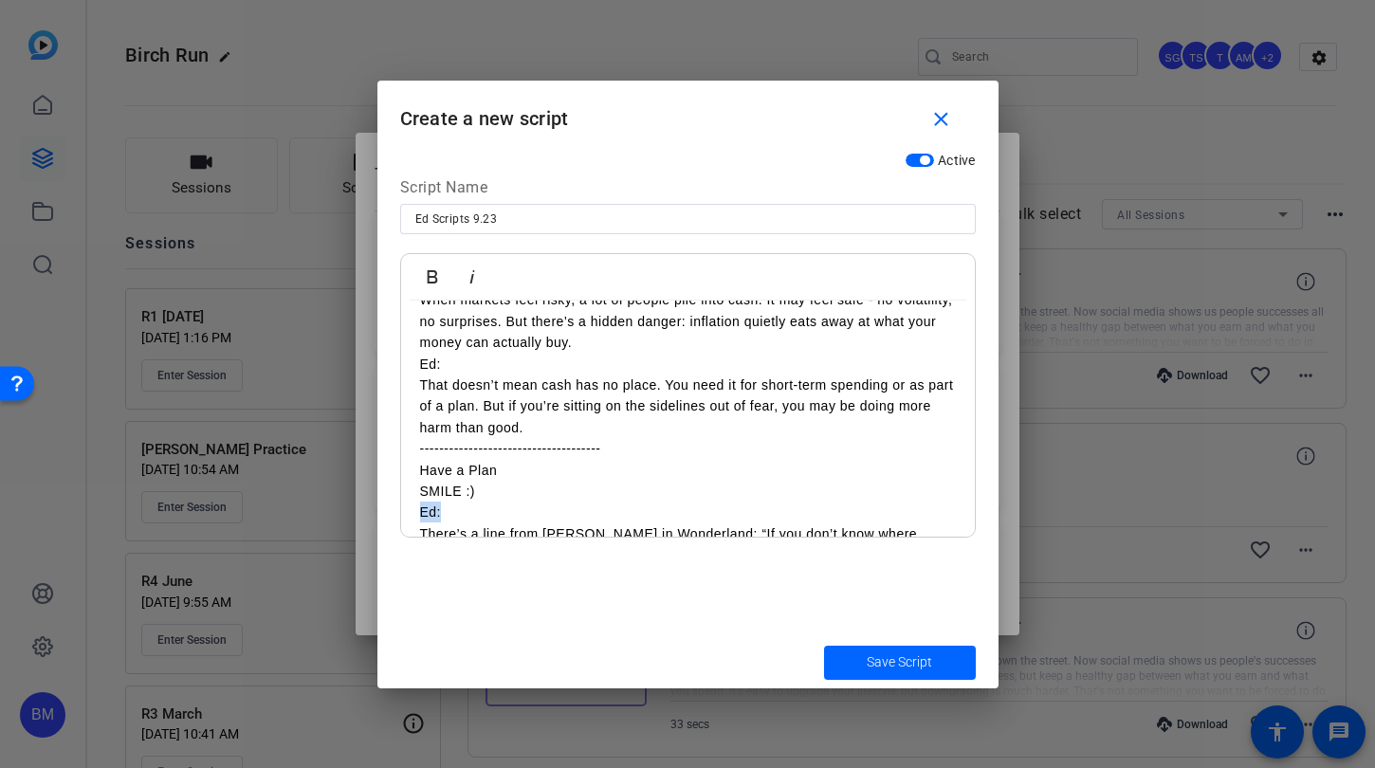
click at [407, 515] on div "Lifestyle Creep SMILE :) Ed: As income rises, it’s natural to let your lifestyl…" at bounding box center [688, 427] width 574 height 909
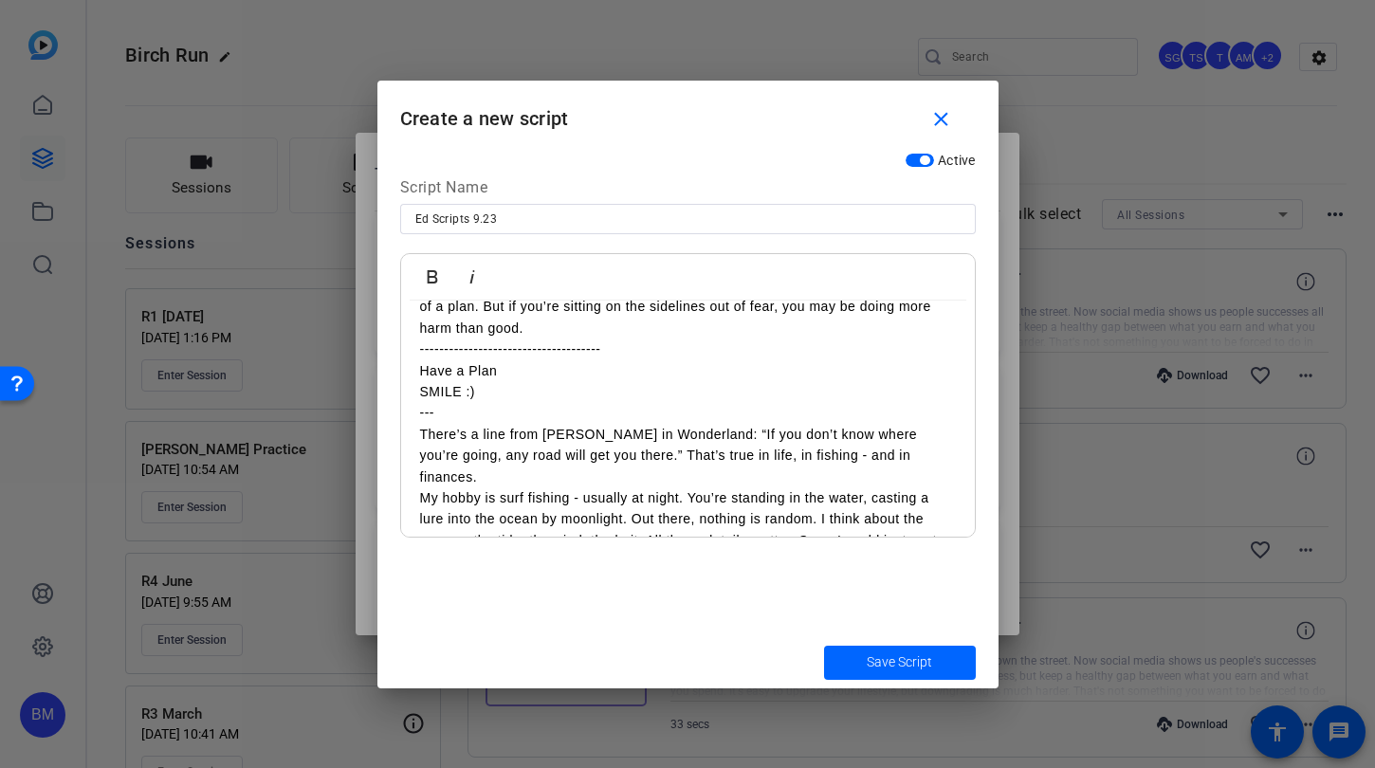
scroll to position [512, 0]
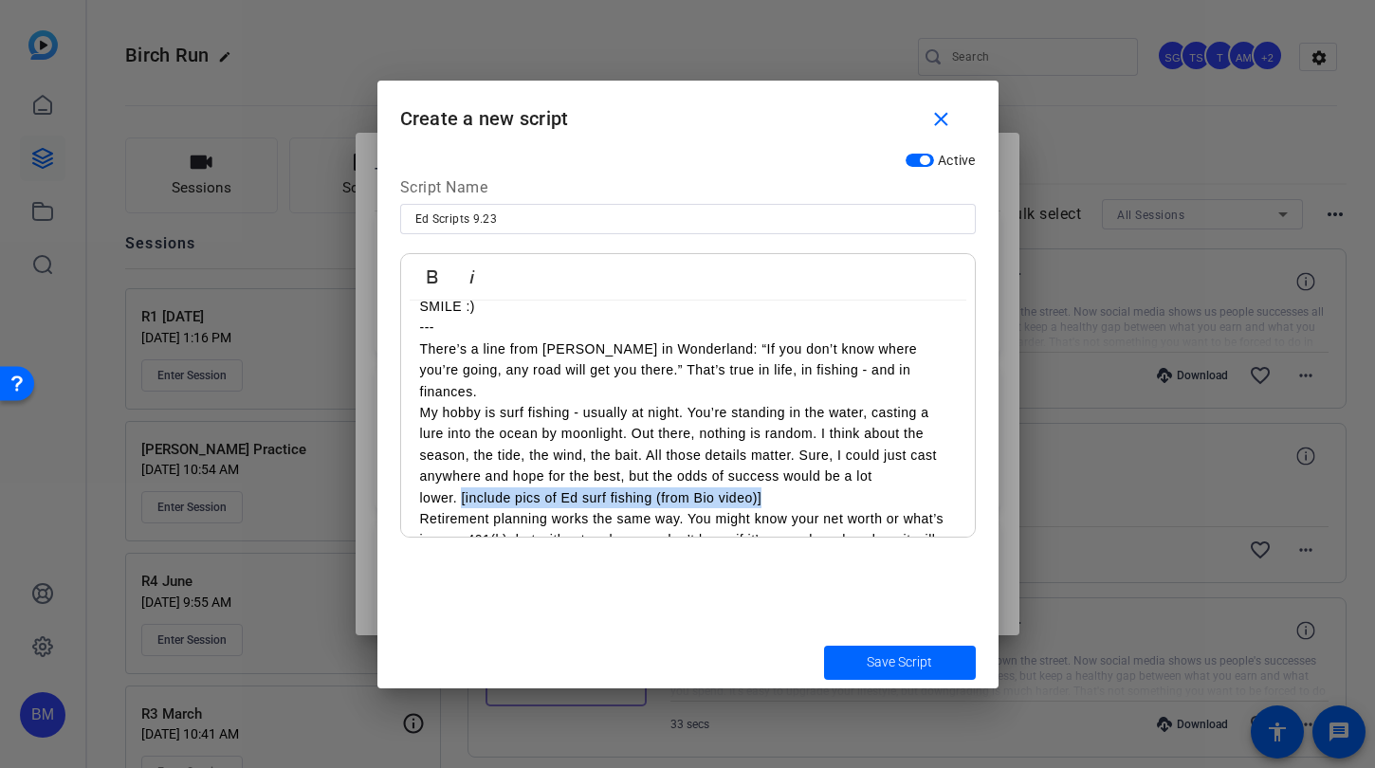
drag, startPoint x: 790, startPoint y: 476, endPoint x: 460, endPoint y: 482, distance: 330.1
click at [460, 482] on p "My hobby is surf fishing - usually at night. You’re standing in the water, cast…" at bounding box center [688, 455] width 536 height 106
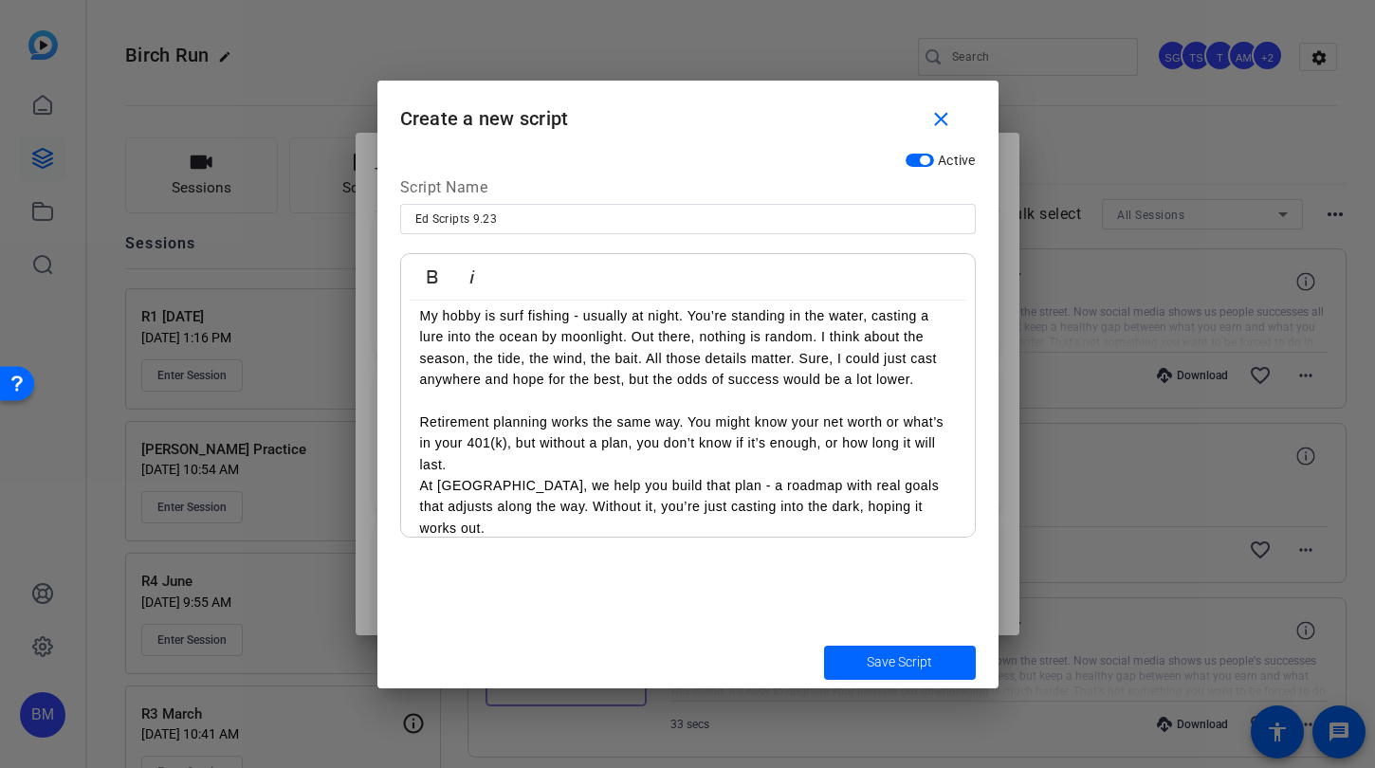
scroll to position [629, 0]
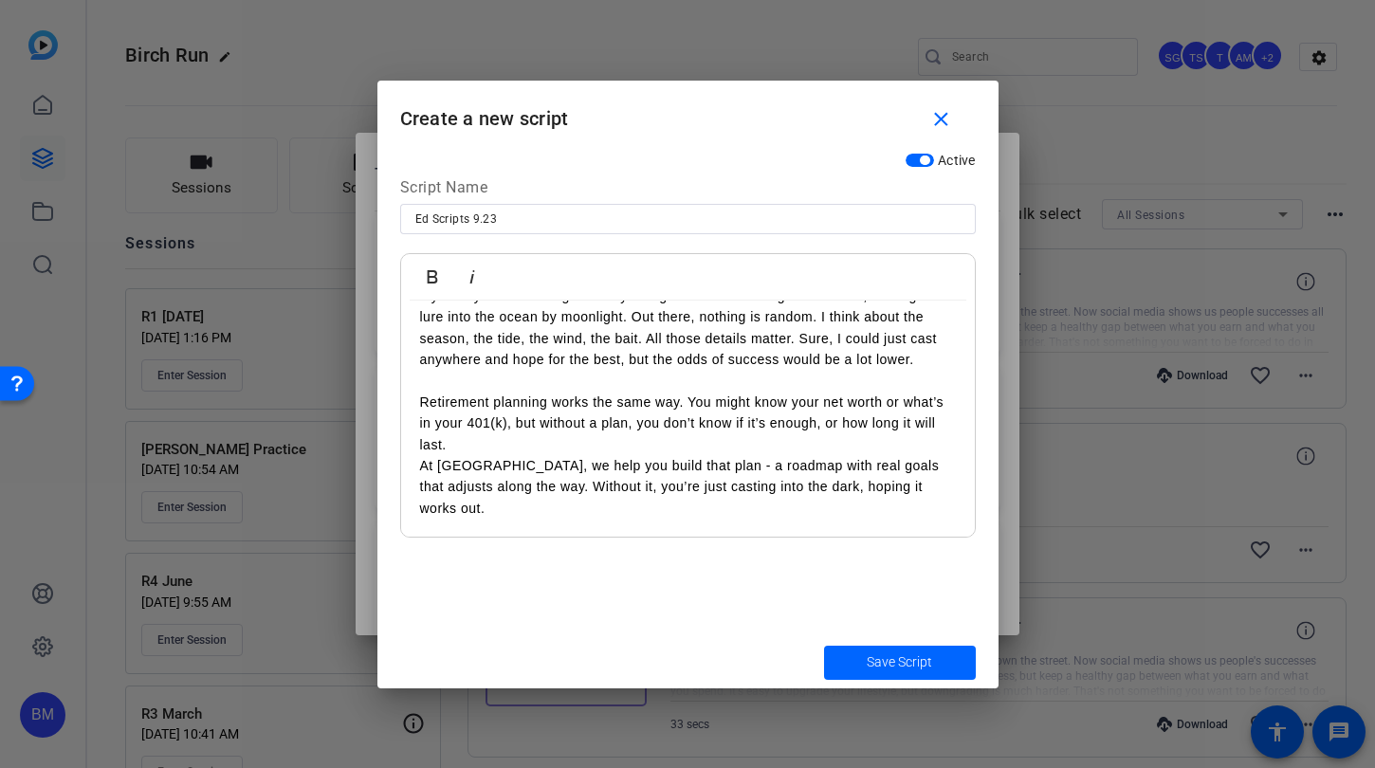
click at [926, 467] on p "At [GEOGRAPHIC_DATA], we help you build that plan - a roadmap with real goals t…" at bounding box center [688, 487] width 536 height 64
click at [924, 663] on span "Save Script" at bounding box center [899, 663] width 65 height 20
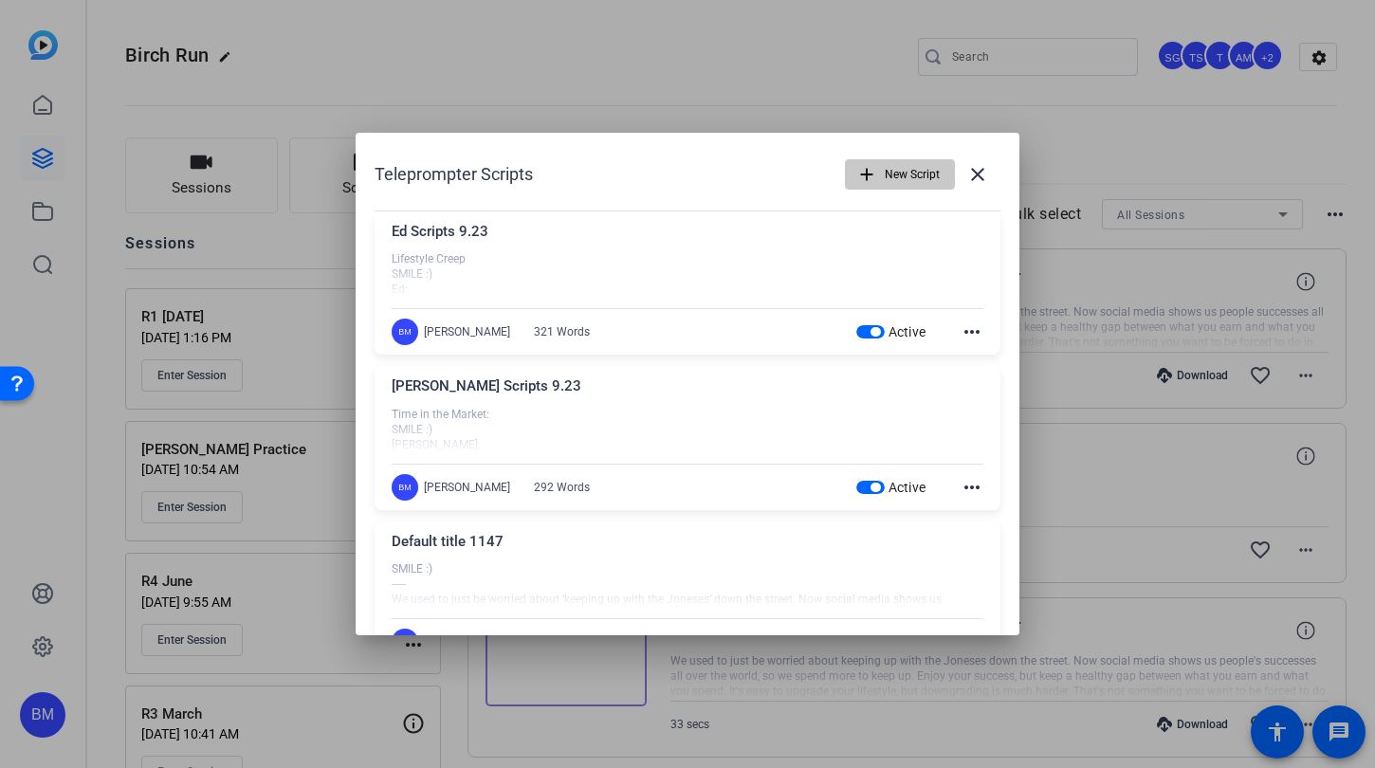
click at [894, 173] on span "New Script" at bounding box center [912, 174] width 55 height 36
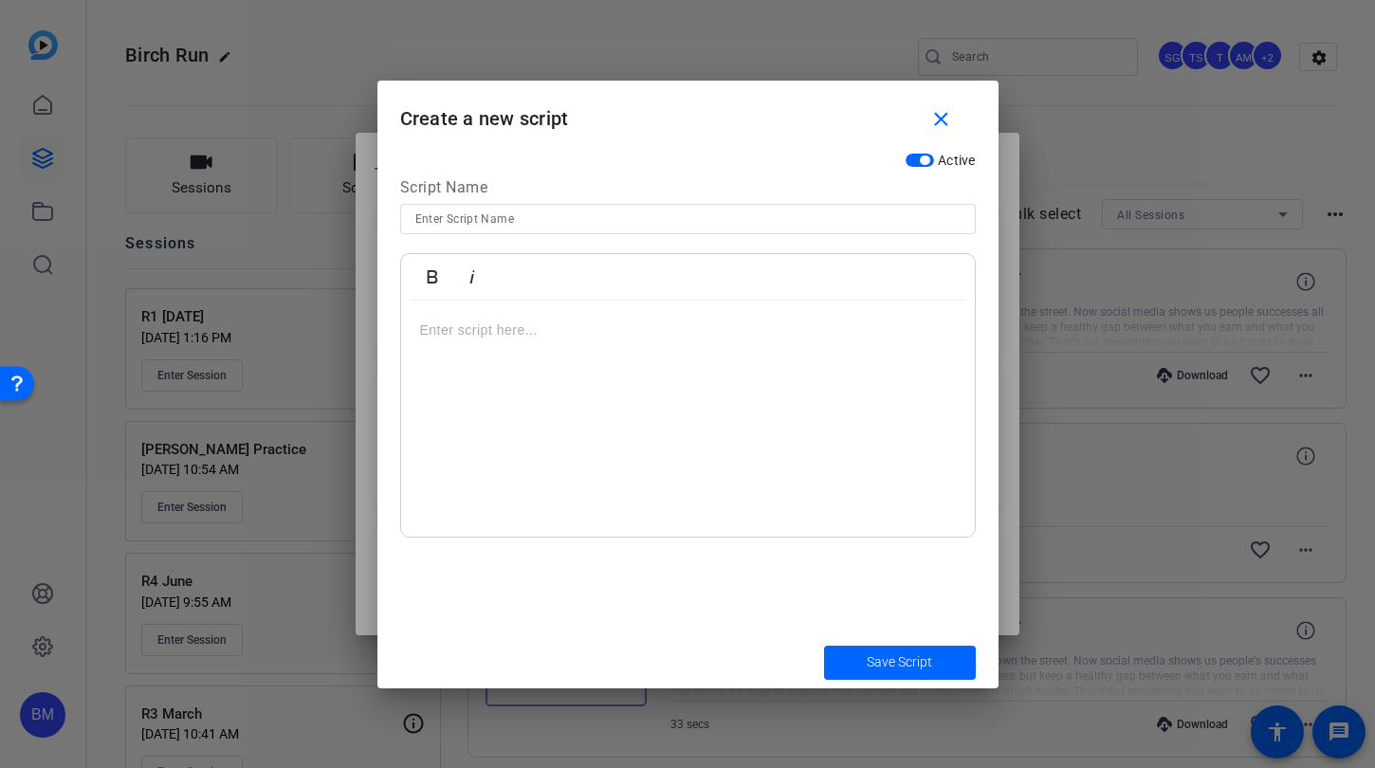
click at [629, 222] on input at bounding box center [687, 219] width 545 height 23
type input "In the Market- [PERSON_NAME]"
click at [577, 323] on p at bounding box center [688, 330] width 536 height 21
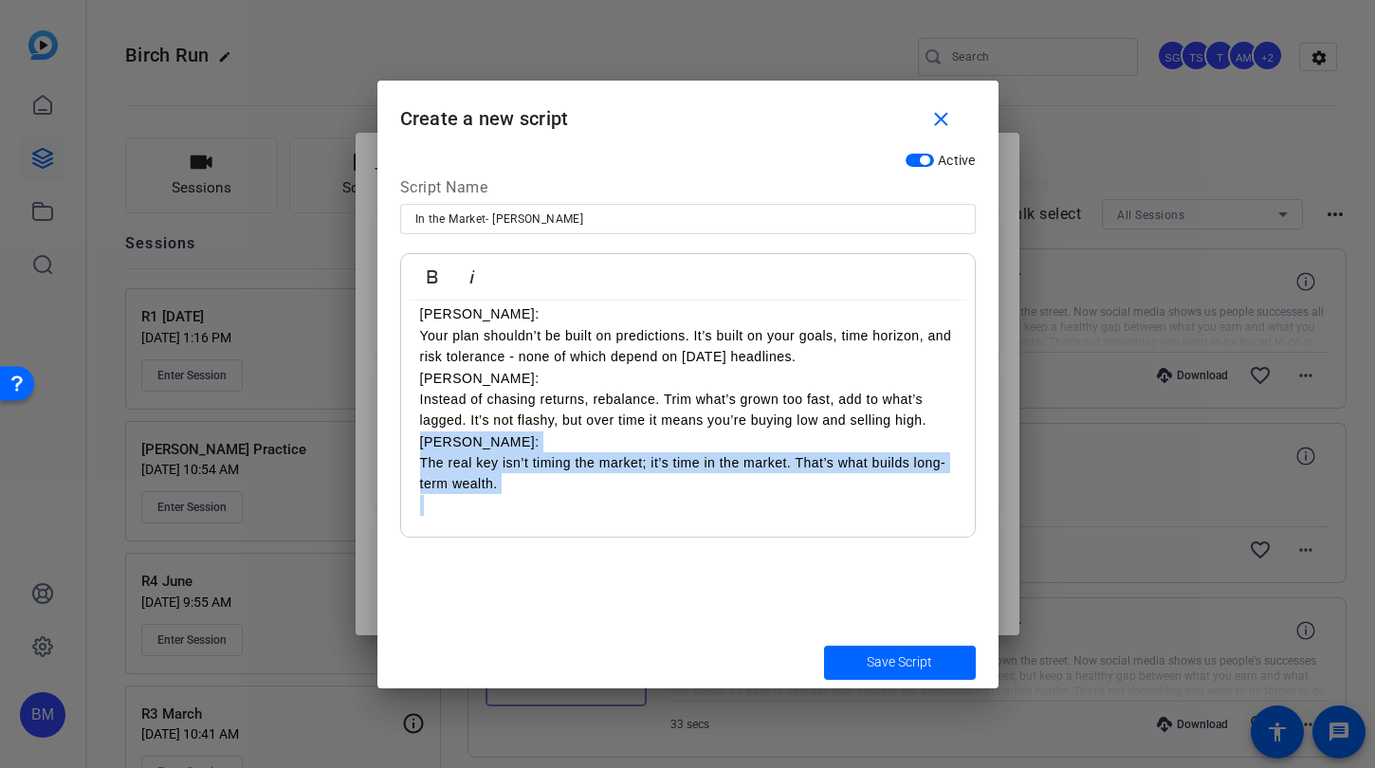
drag, startPoint x: 572, startPoint y: 501, endPoint x: 410, endPoint y: 448, distance: 170.7
click at [410, 448] on div "[PERSON_NAME]: When markets are soaring, we hear from people worried it can’t l…" at bounding box center [688, 356] width 574 height 399
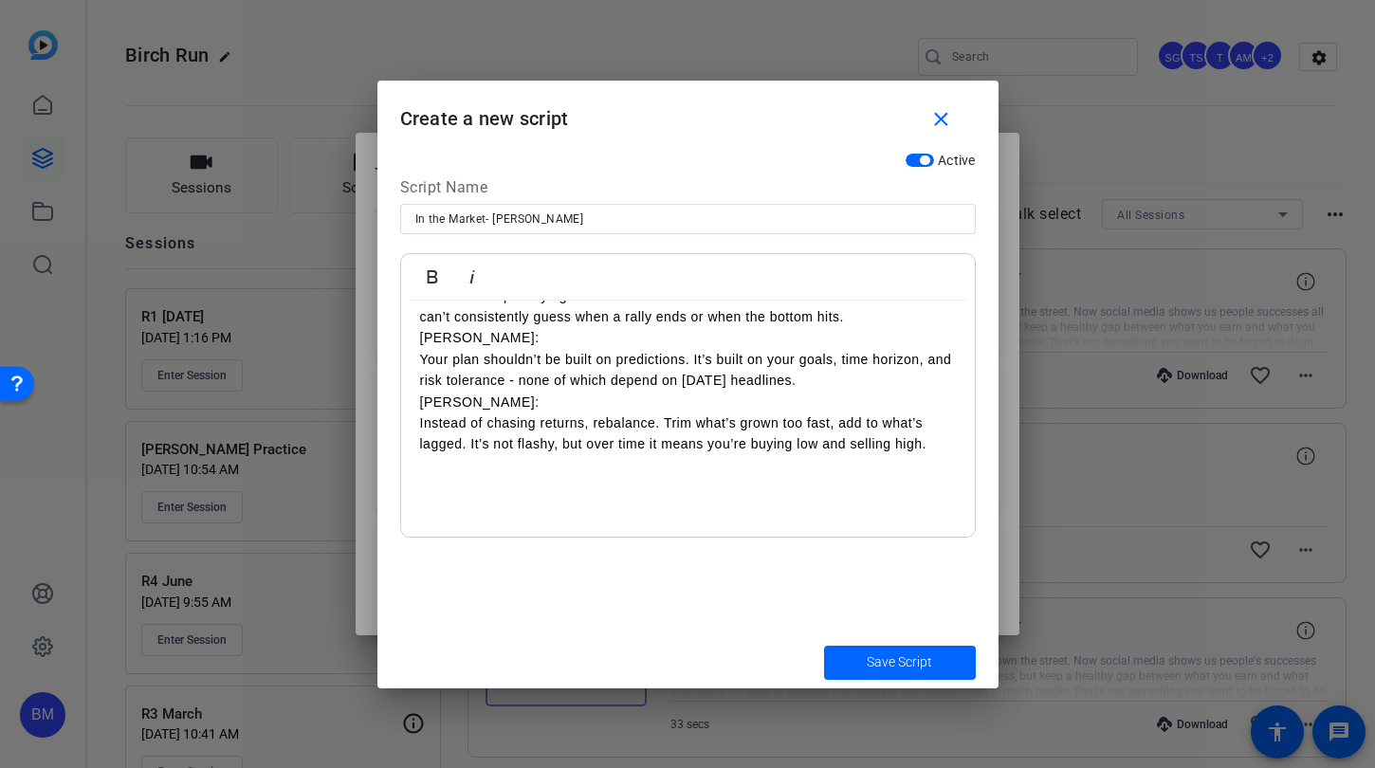
scroll to position [119, 0]
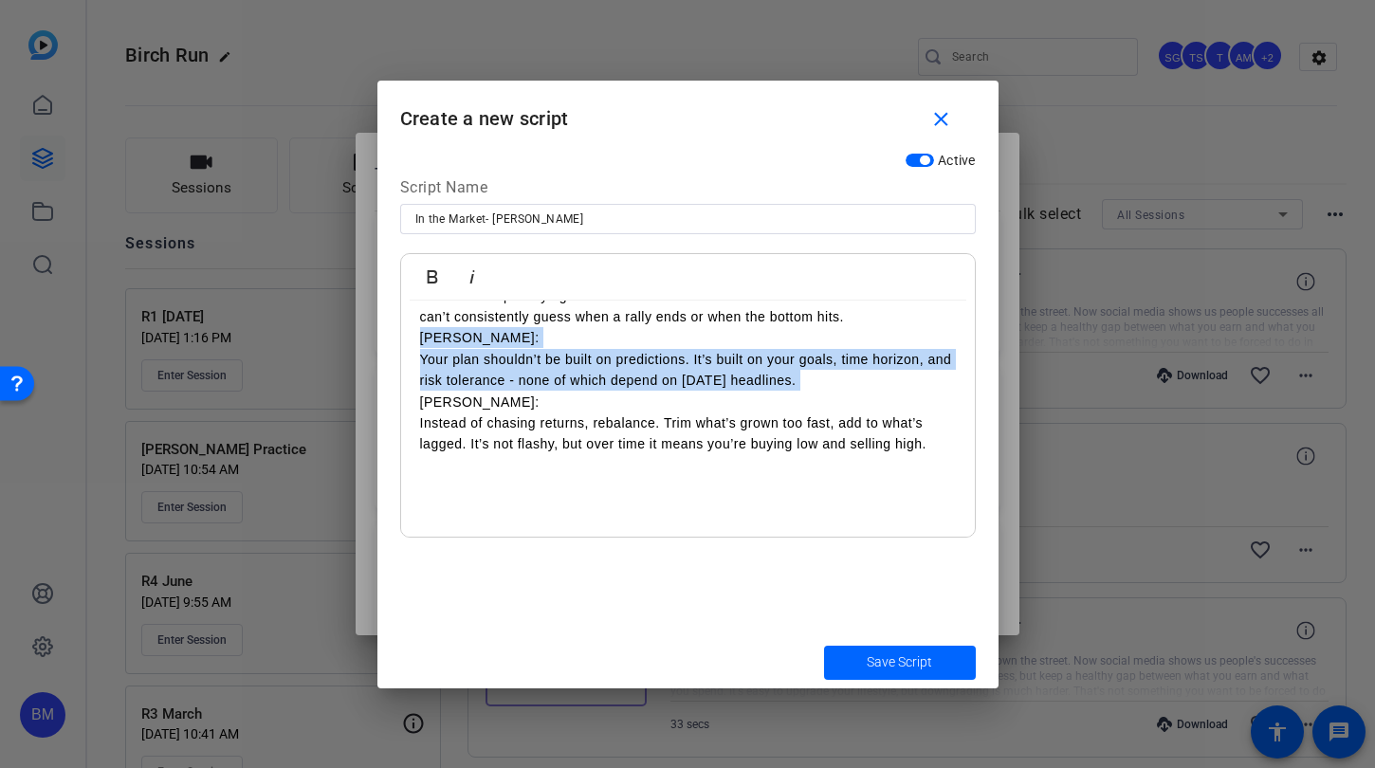
drag, startPoint x: 838, startPoint y: 389, endPoint x: 405, endPoint y: 348, distance: 435.3
click at [405, 348] on div "[PERSON_NAME]: When markets are soaring, we hear from people worried it can’t l…" at bounding box center [688, 359] width 574 height 357
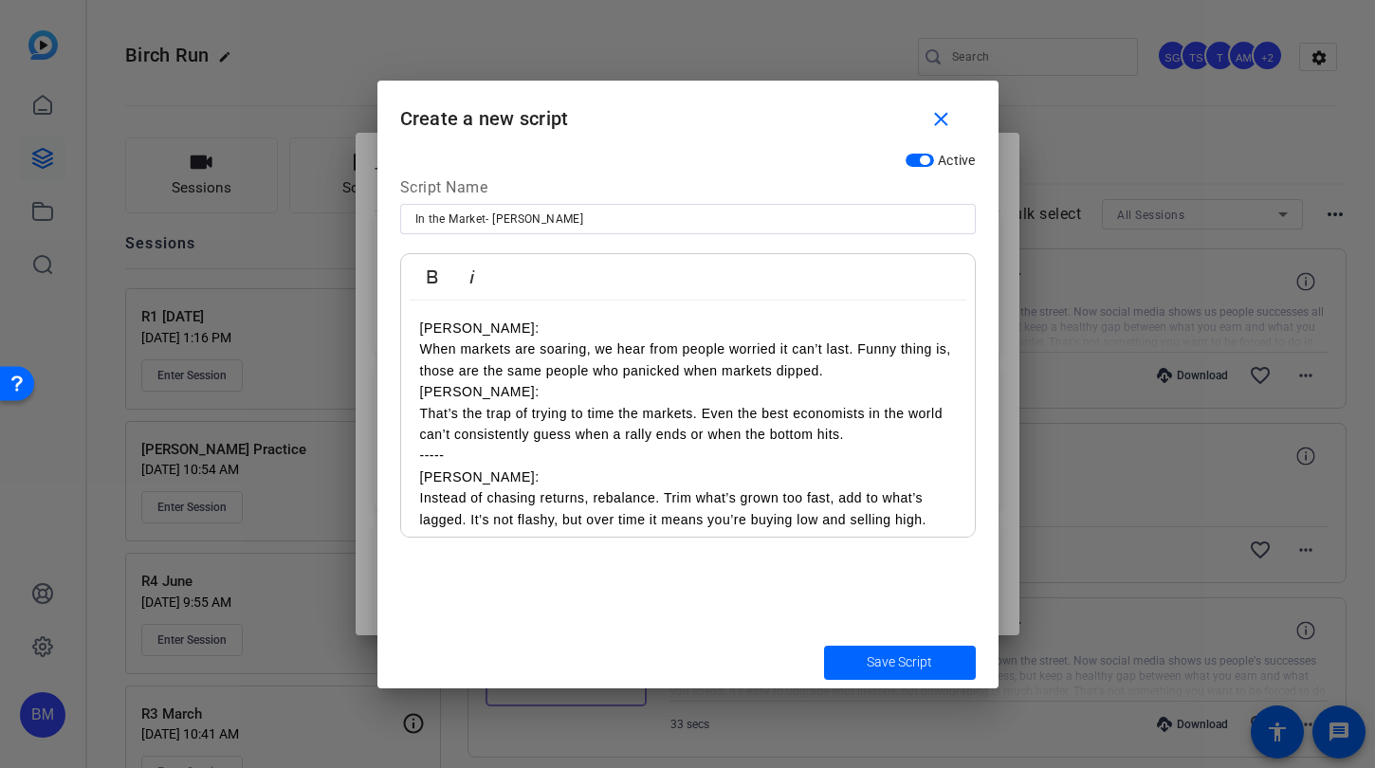
scroll to position [0, 0]
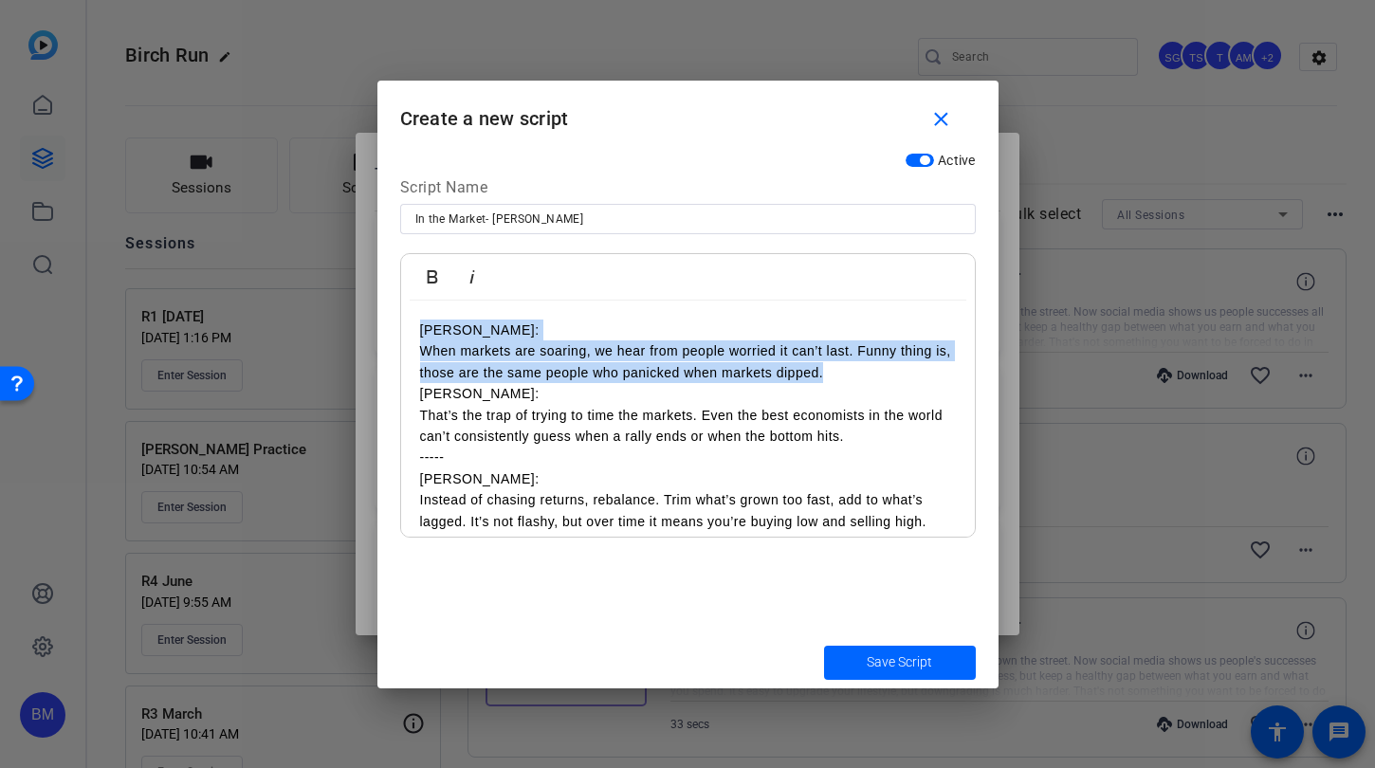
drag, startPoint x: 860, startPoint y: 373, endPoint x: 378, endPoint y: 326, distance: 484.0
click at [378, 326] on div "Active Script Name In the Market- [PERSON_NAME] Italic [PERSON_NAME]: When mark…" at bounding box center [687, 389] width 621 height 493
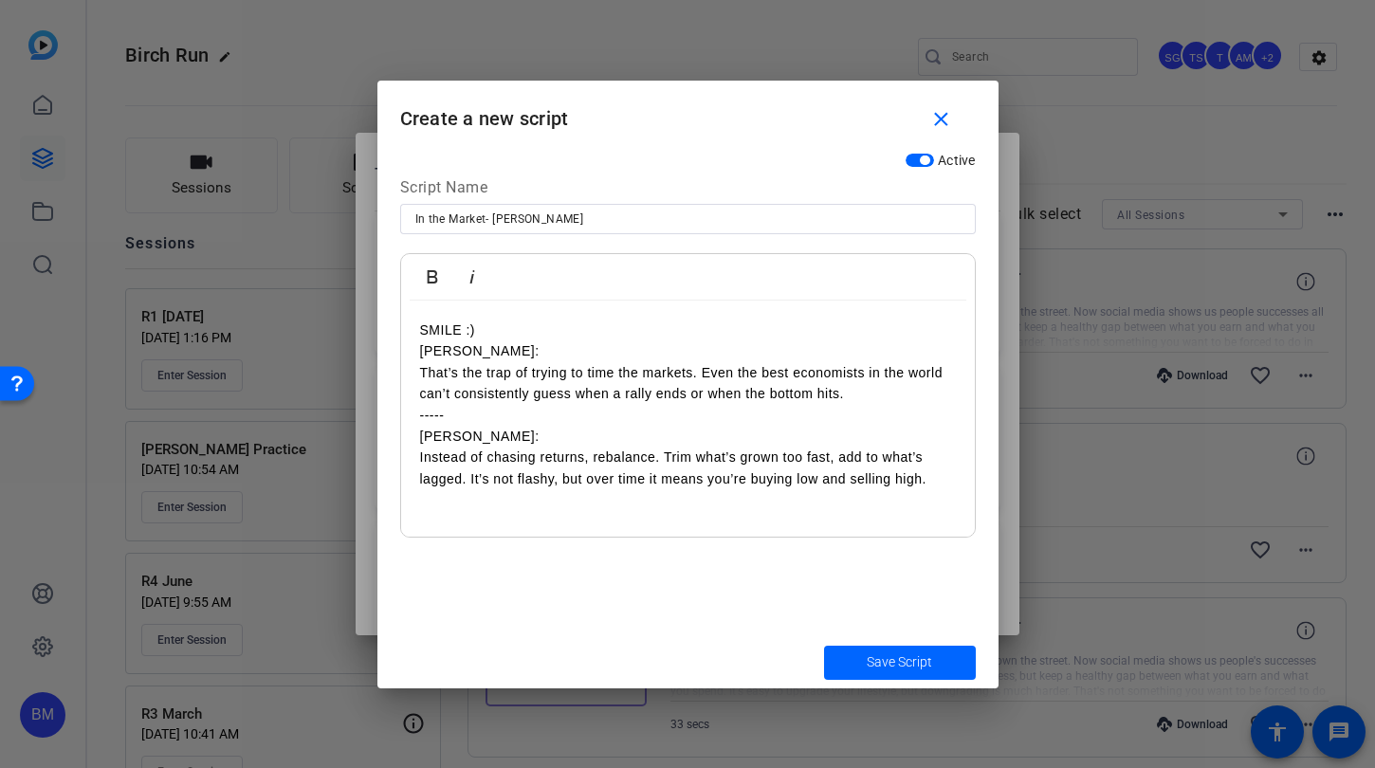
click at [498, 336] on p "SMILE :)" at bounding box center [688, 330] width 536 height 21
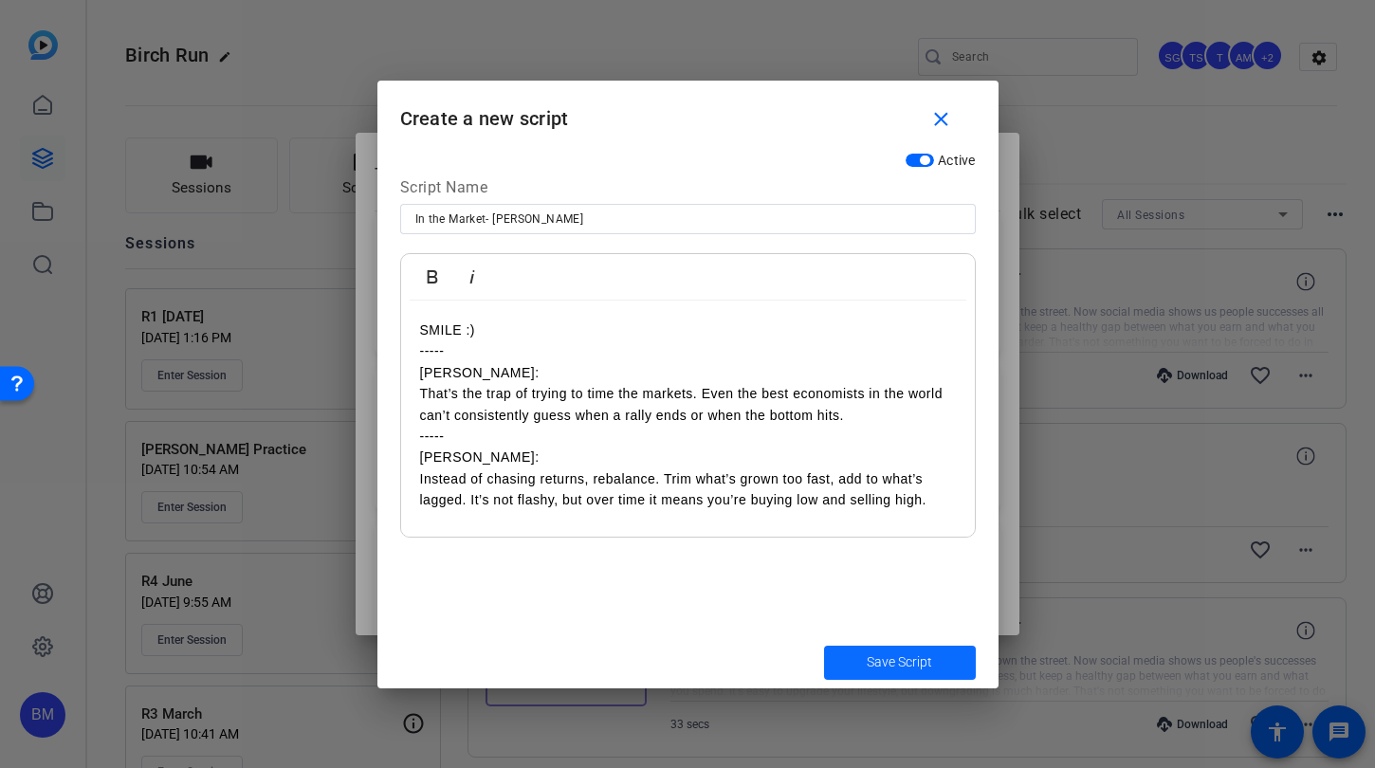
click at [892, 670] on span "Save Script" at bounding box center [899, 663] width 65 height 20
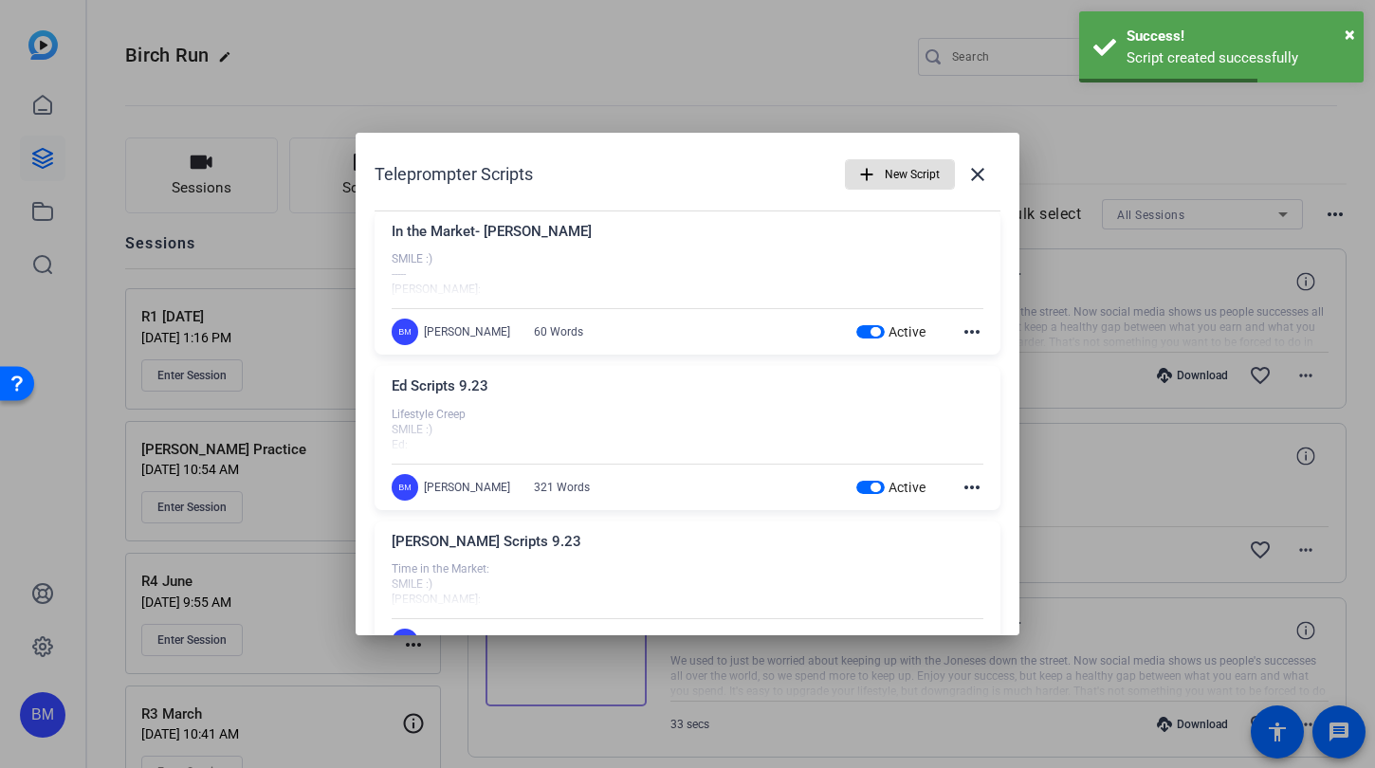
click at [885, 170] on span "New Script" at bounding box center [912, 174] width 55 height 36
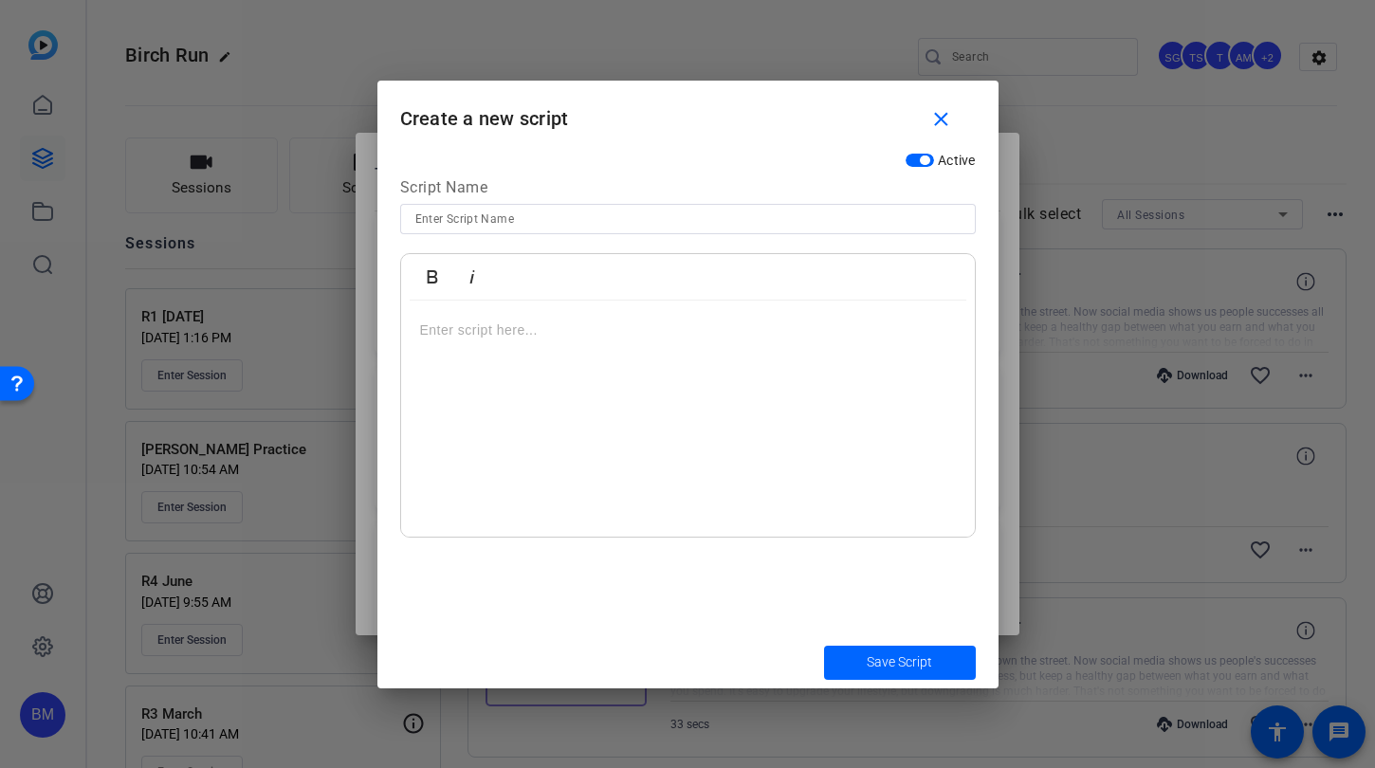
click at [444, 342] on div at bounding box center [688, 419] width 574 height 237
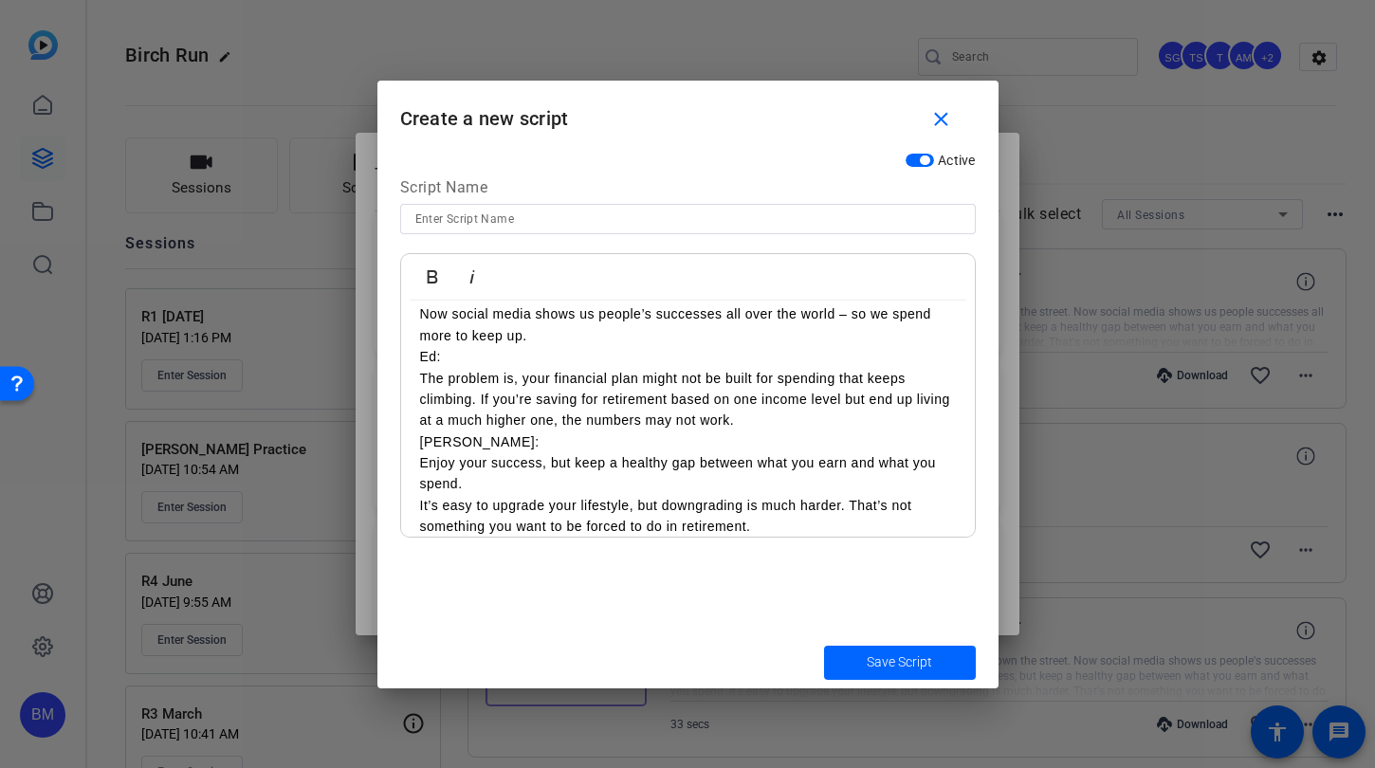
drag, startPoint x: 784, startPoint y: 158, endPoint x: 720, endPoint y: 222, distance: 90.5
click at [779, 159] on div "Active" at bounding box center [688, 159] width 576 height 23
click at [571, 219] on input at bounding box center [687, 219] width 545 height 23
click at [569, 219] on input at bounding box center [687, 219] width 545 height 23
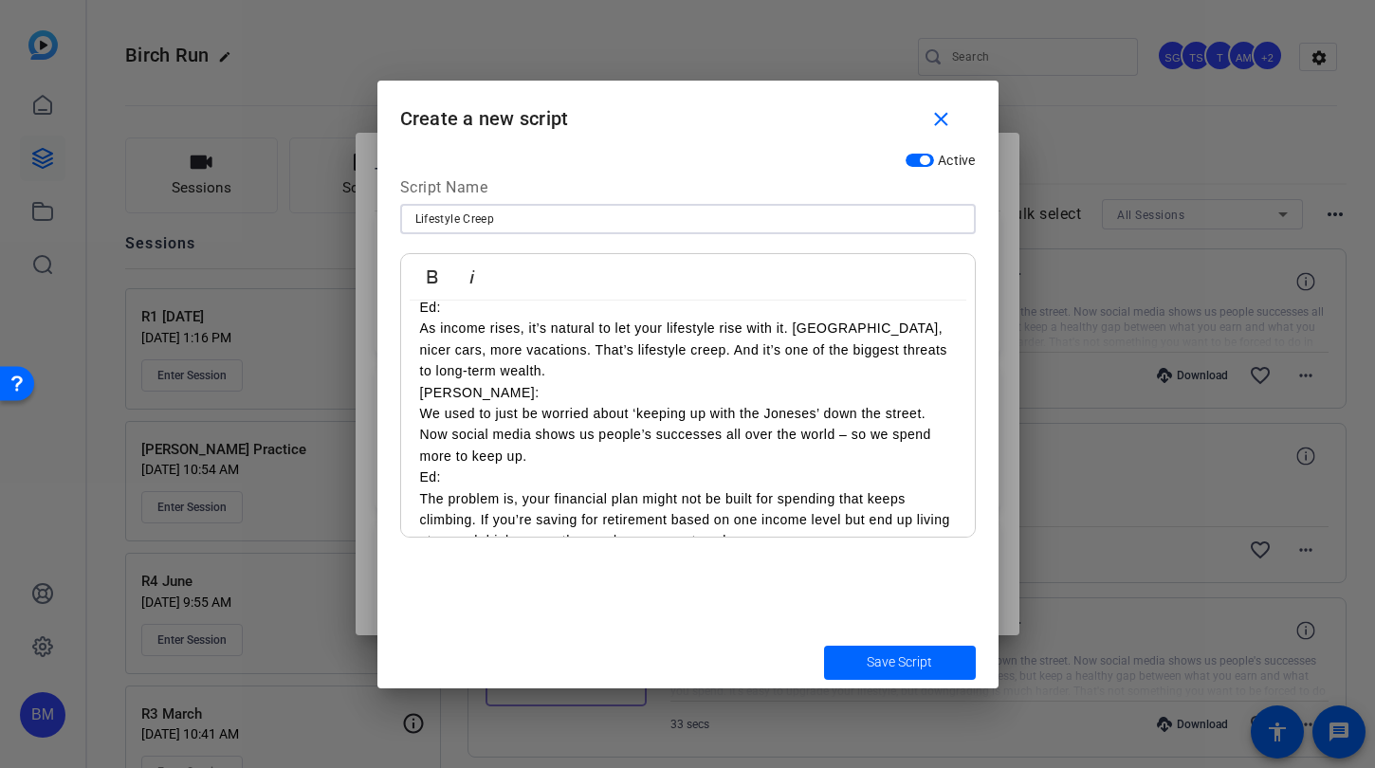
scroll to position [0, 0]
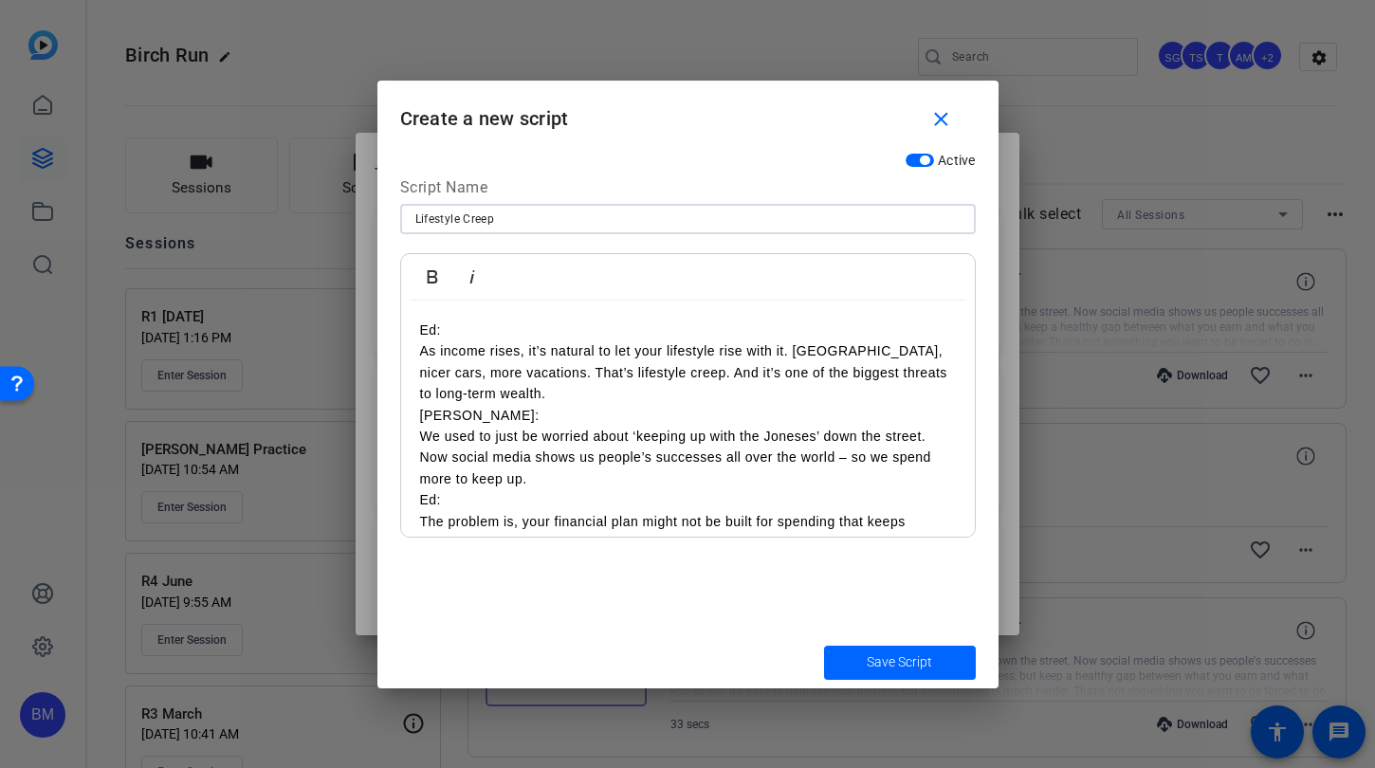
type input "Lifestyle Creep"
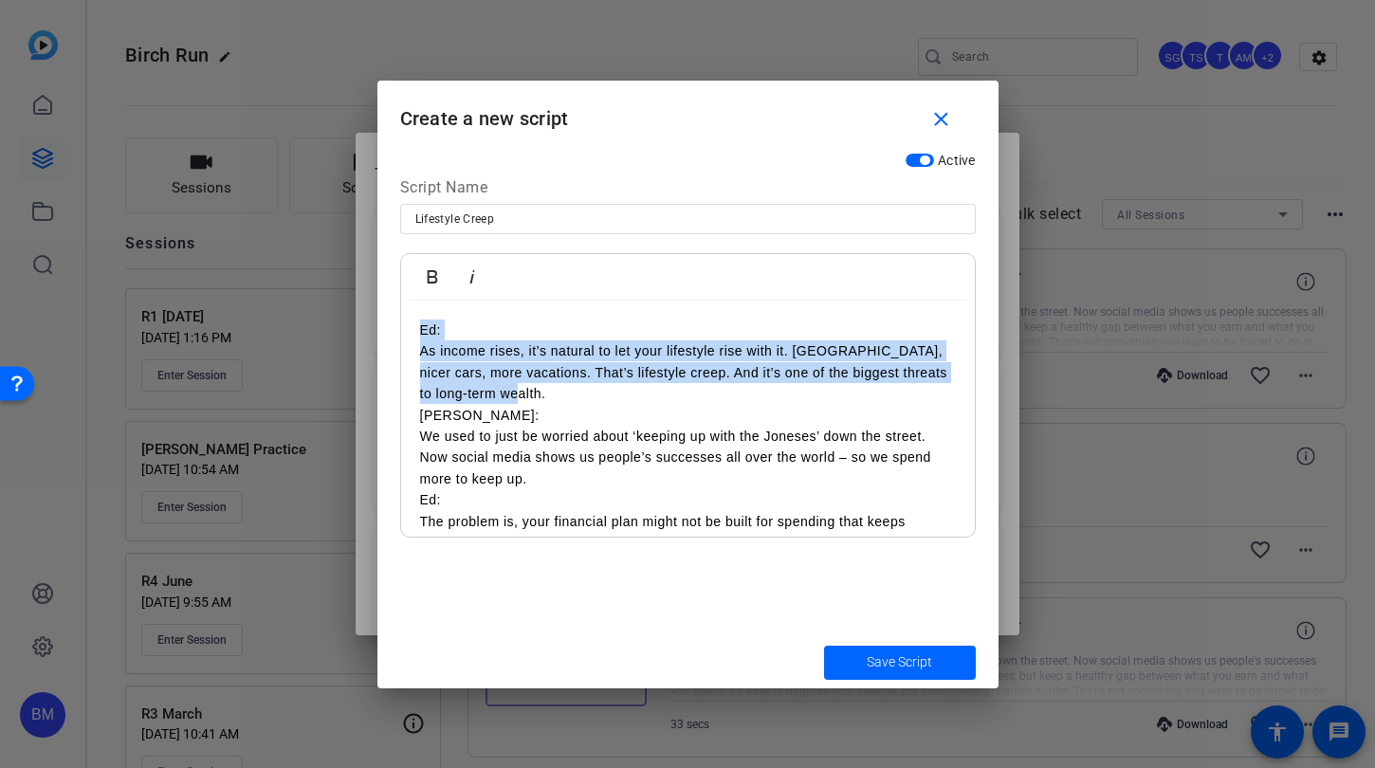
drag, startPoint x: 555, startPoint y: 385, endPoint x: 377, endPoint y: 300, distance: 197.7
click at [377, 300] on div "Active Script Name Lifestyle Creep Bold Italic Ed: As income rises, it’s natura…" at bounding box center [687, 389] width 621 height 493
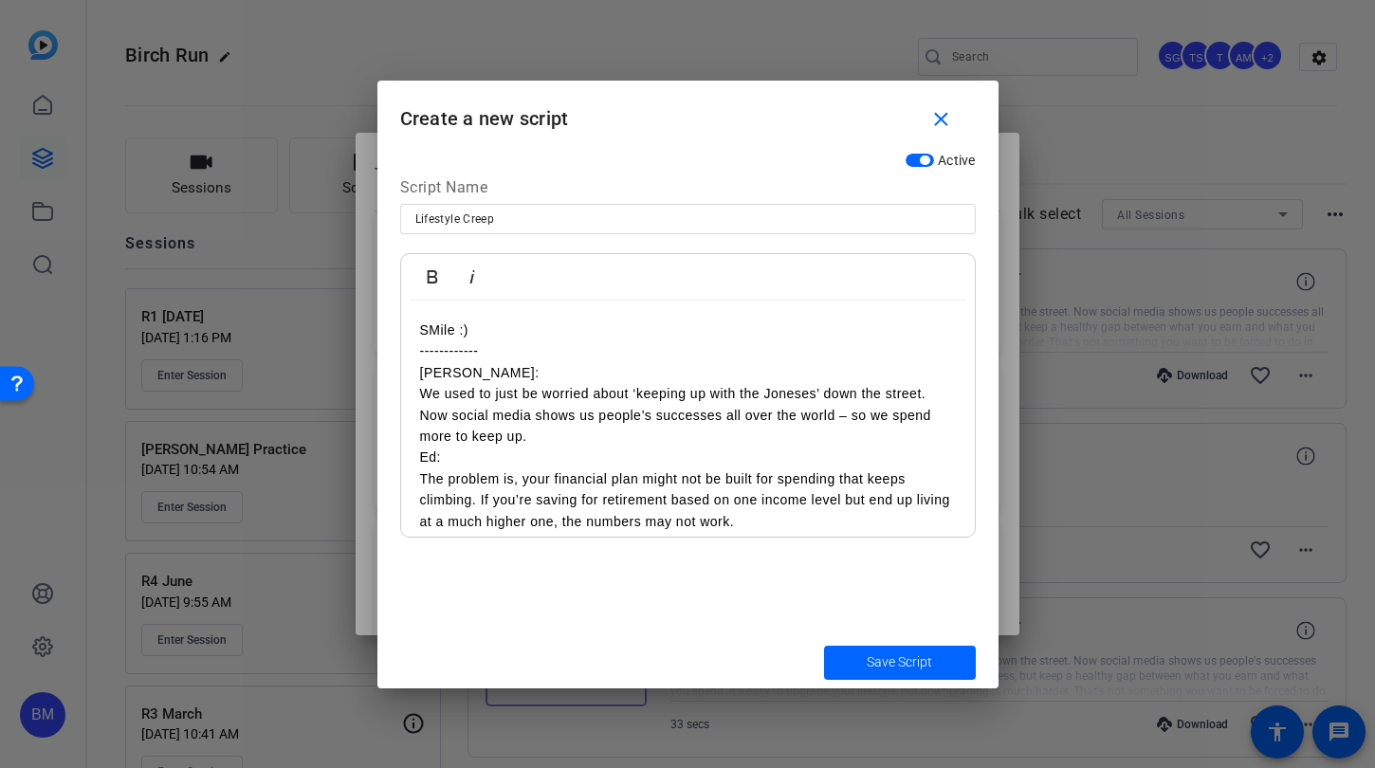
click at [434, 324] on p "SMile :)" at bounding box center [688, 330] width 536 height 21
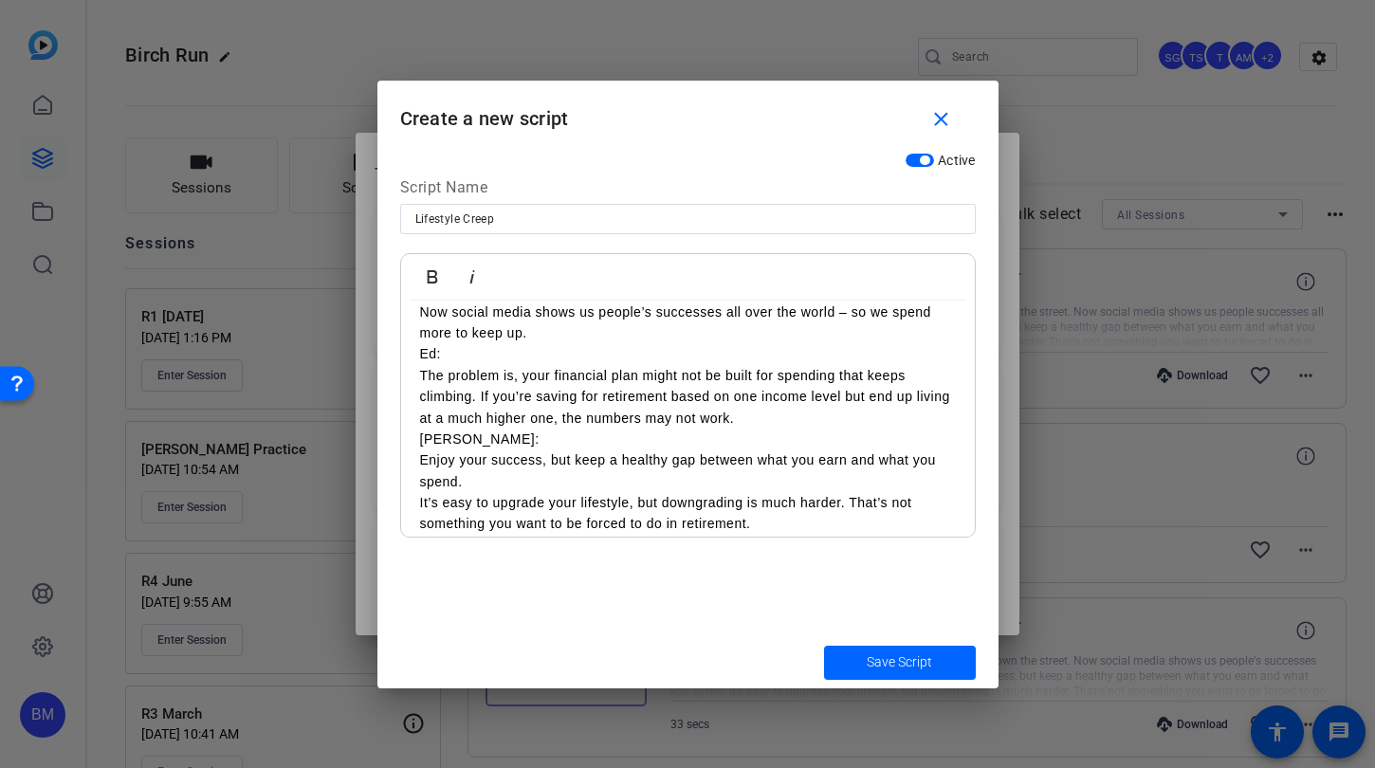
scroll to position [119, 0]
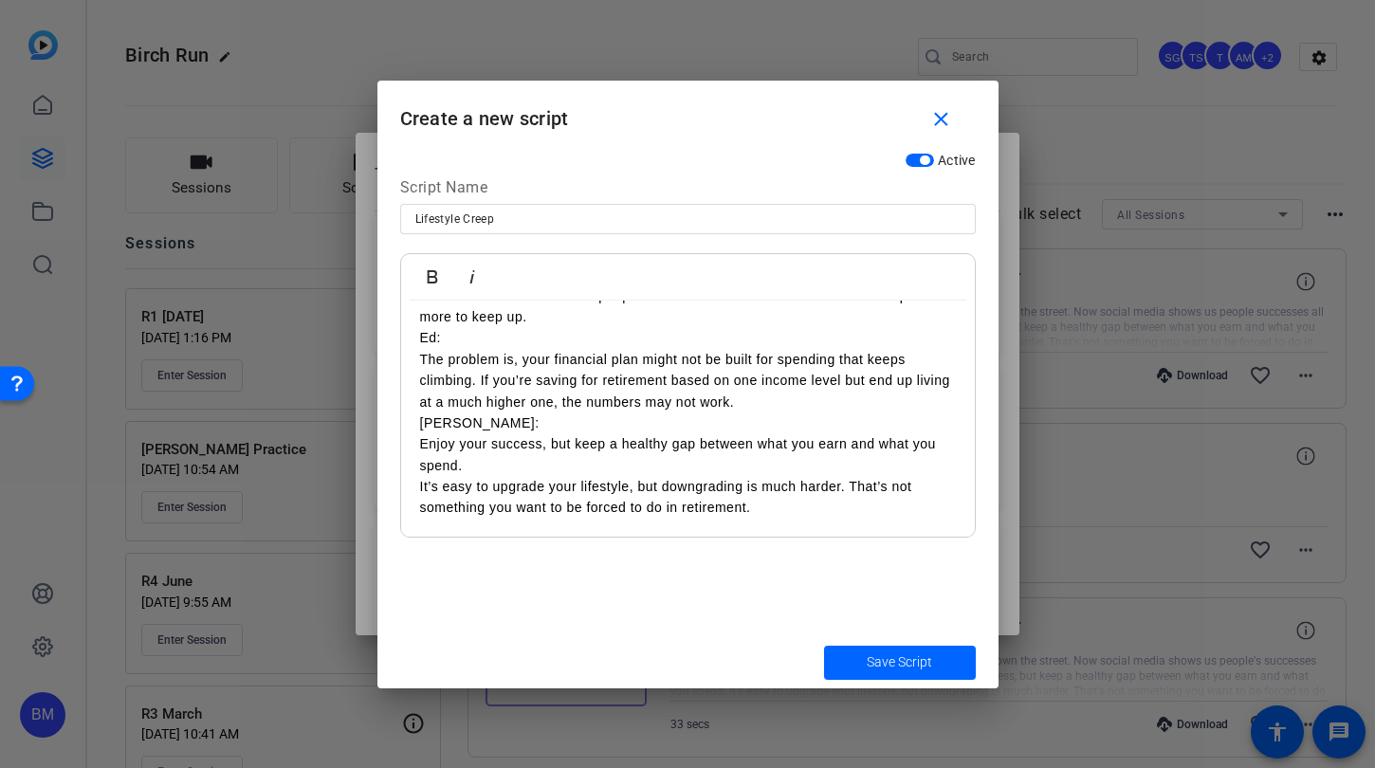
drag, startPoint x: 777, startPoint y: 403, endPoint x: 354, endPoint y: 329, distance: 429.4
click at [354, 329] on div "Teleprompter Scripts add New Script close In the Market- [PERSON_NAME] :) -----…" at bounding box center [687, 384] width 1375 height 768
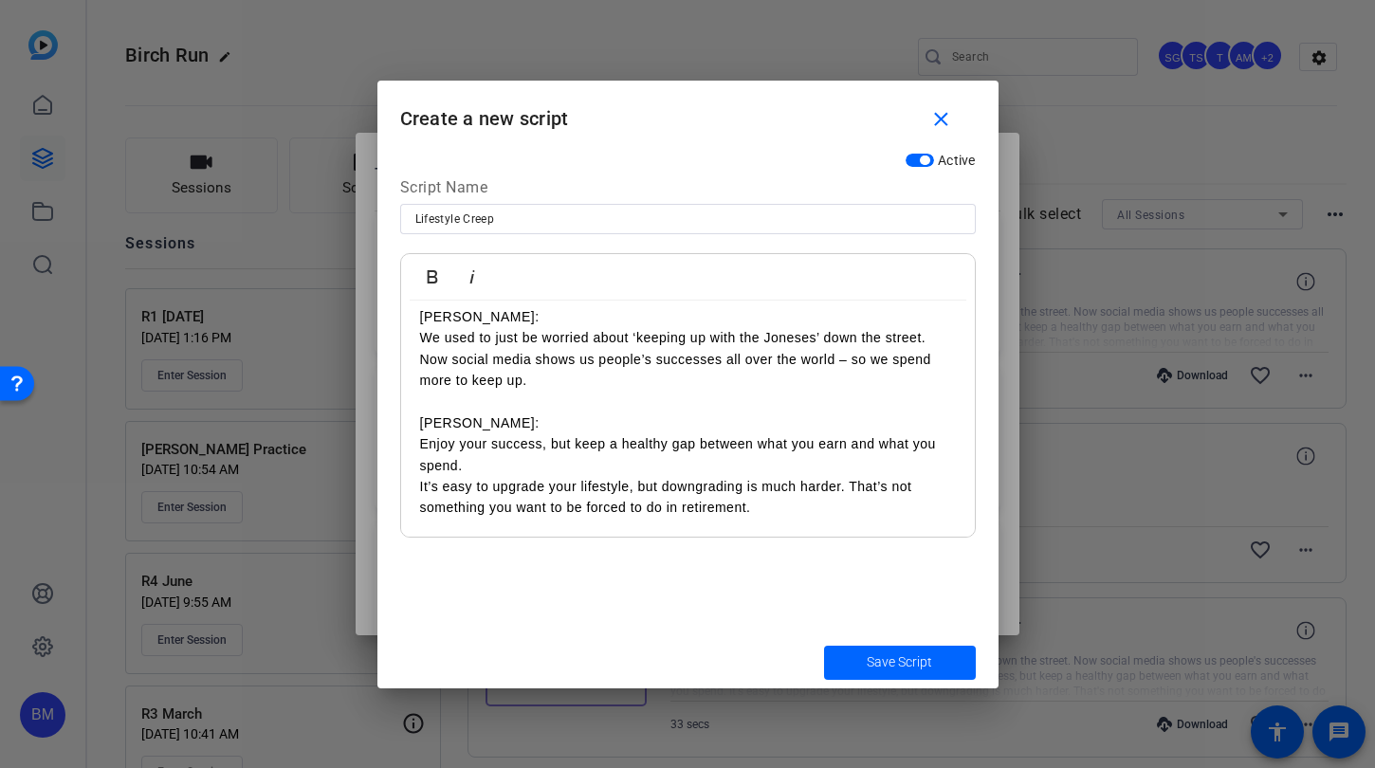
scroll to position [0, 0]
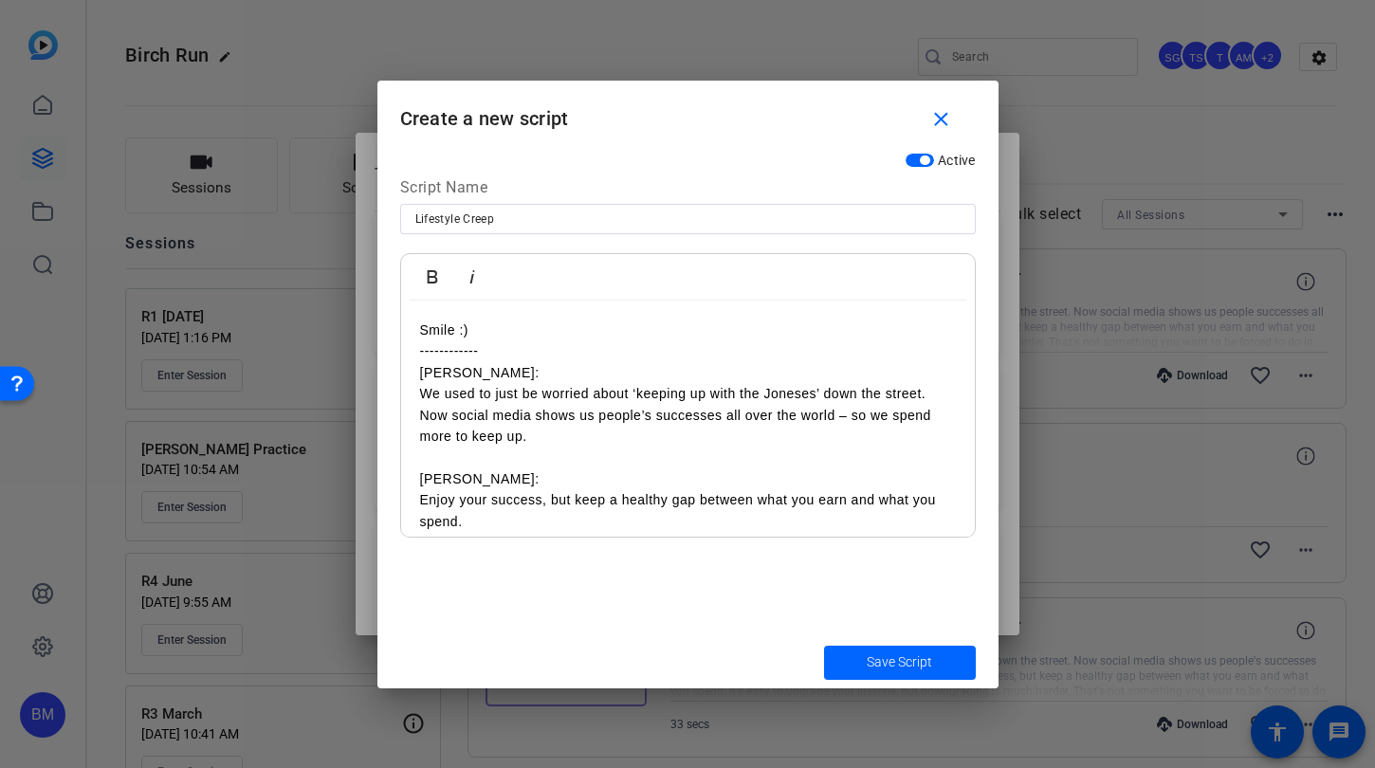
click at [610, 429] on p "We used to just be worried about ‘keeping up with the Joneses’ down the street.…" at bounding box center [688, 415] width 536 height 64
click at [414, 464] on div "Smile :) ​------------ [PERSON_NAME]: We used to just be worried about ‘keeping…" at bounding box center [688, 447] width 574 height 293
click at [517, 221] on input "Lifestyle Creep" at bounding box center [687, 219] width 545 height 23
type input "Lifestyle Creep- [PERSON_NAME]"
click at [890, 656] on span "Save Script" at bounding box center [899, 663] width 65 height 20
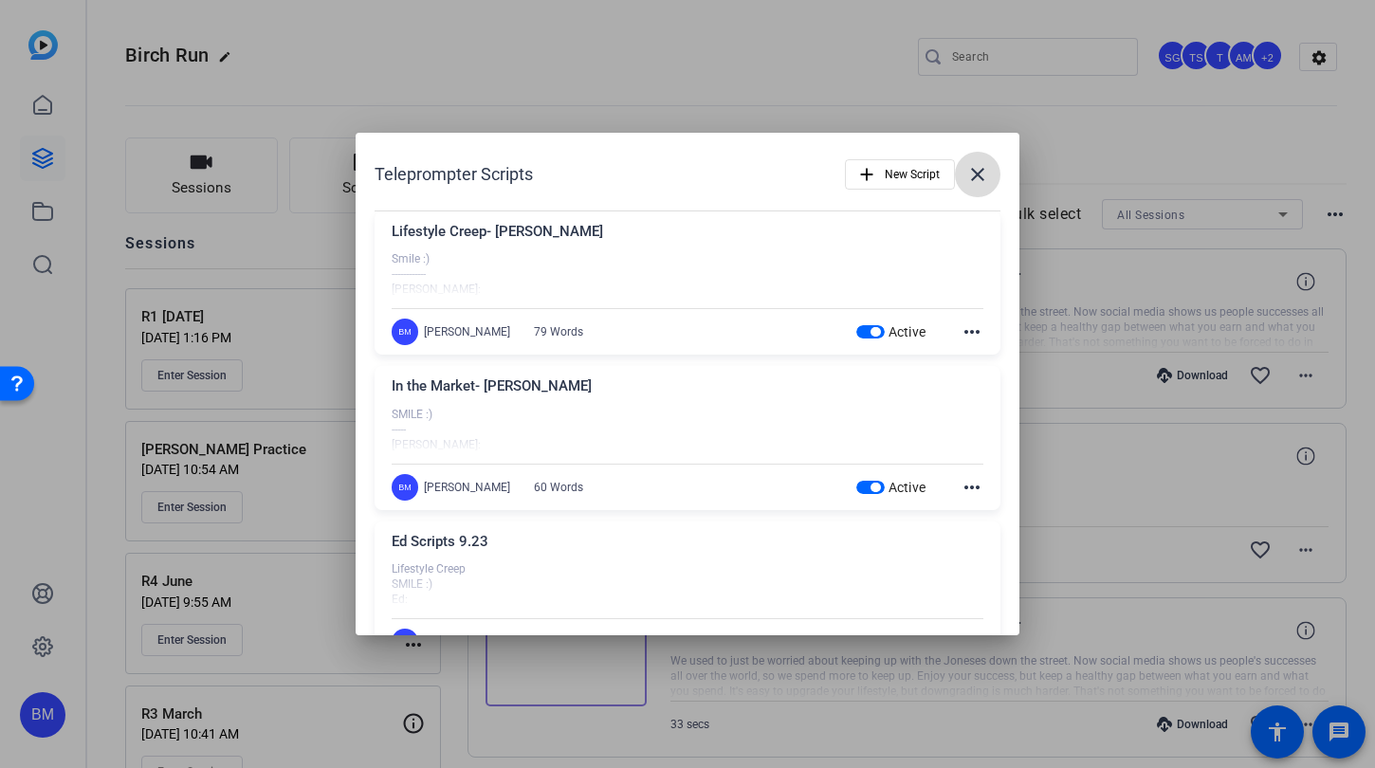
click at [971, 174] on mat-icon "close" at bounding box center [977, 174] width 23 height 23
